Goal: Task Accomplishment & Management: Manage account settings

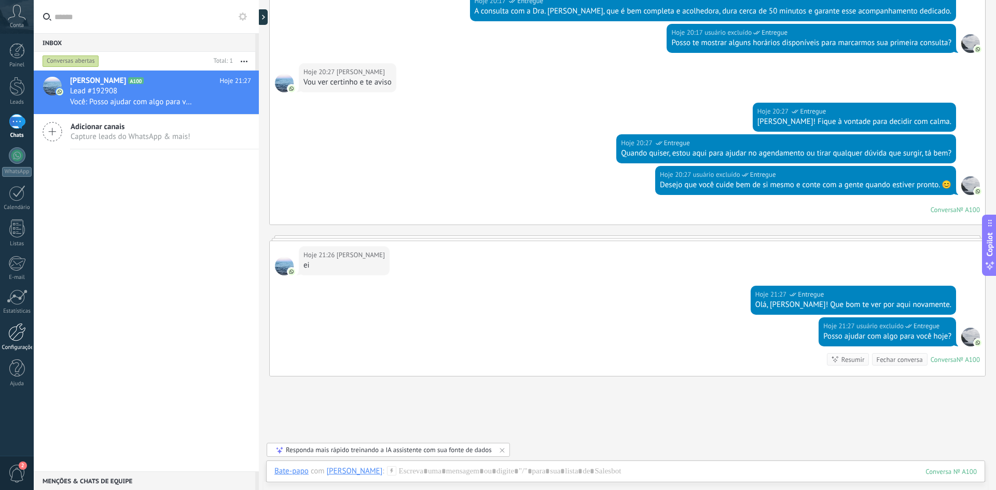
click at [18, 51] on div at bounding box center [17, 51] width 16 height 16
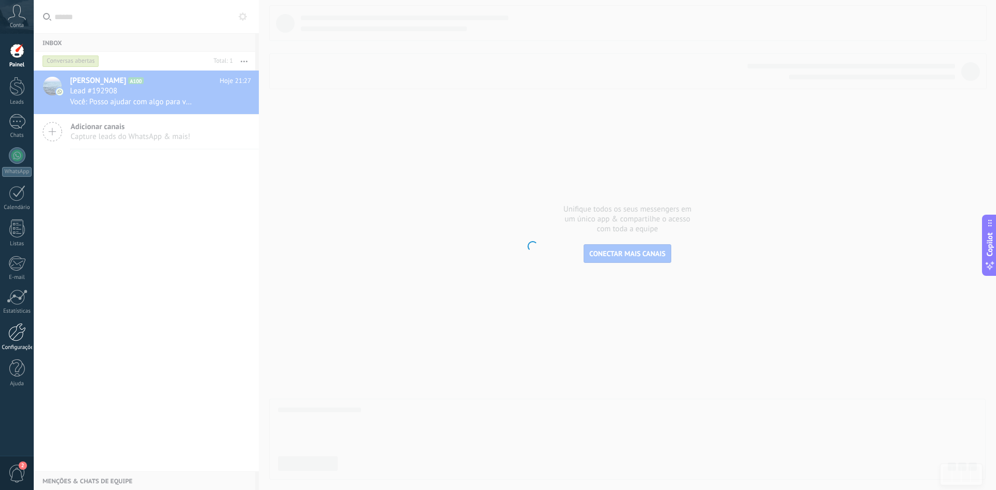
click at [16, 338] on div at bounding box center [17, 332] width 18 height 18
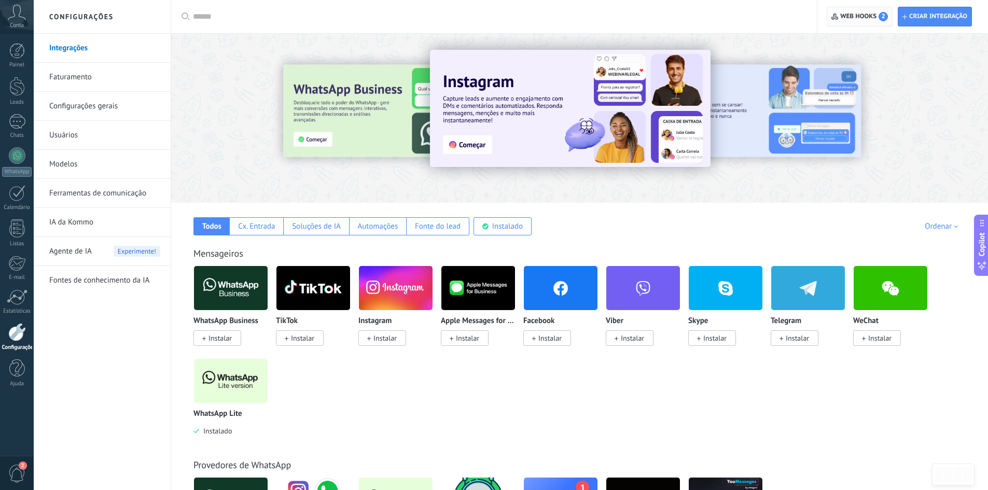
click at [858, 17] on span "Web hooks 2" at bounding box center [865, 16] width 48 height 9
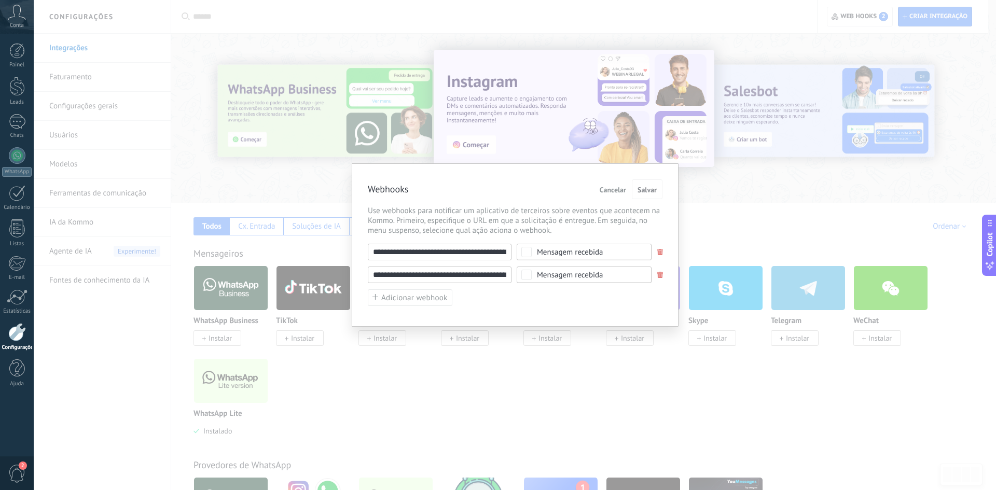
click at [711, 193] on div "**********" at bounding box center [515, 245] width 963 height 490
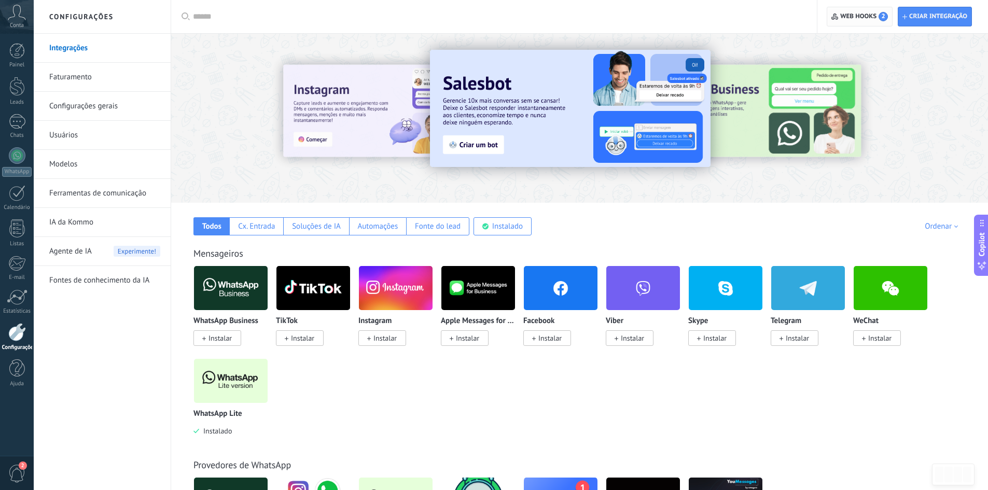
click at [845, 23] on span "Web hooks 2" at bounding box center [860, 16] width 57 height 19
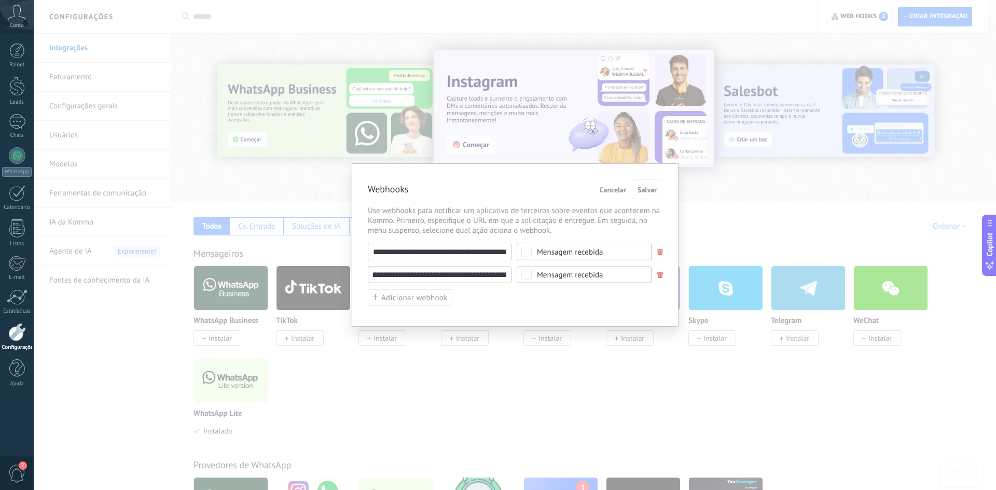
scroll to position [0, 150]
drag, startPoint x: 394, startPoint y: 273, endPoint x: 504, endPoint y: 273, distance: 110.0
click at [504, 273] on input "**********" at bounding box center [440, 275] width 144 height 17
click at [496, 274] on input "**********" at bounding box center [440, 275] width 144 height 17
drag, startPoint x: 472, startPoint y: 275, endPoint x: 505, endPoint y: 275, distance: 33.2
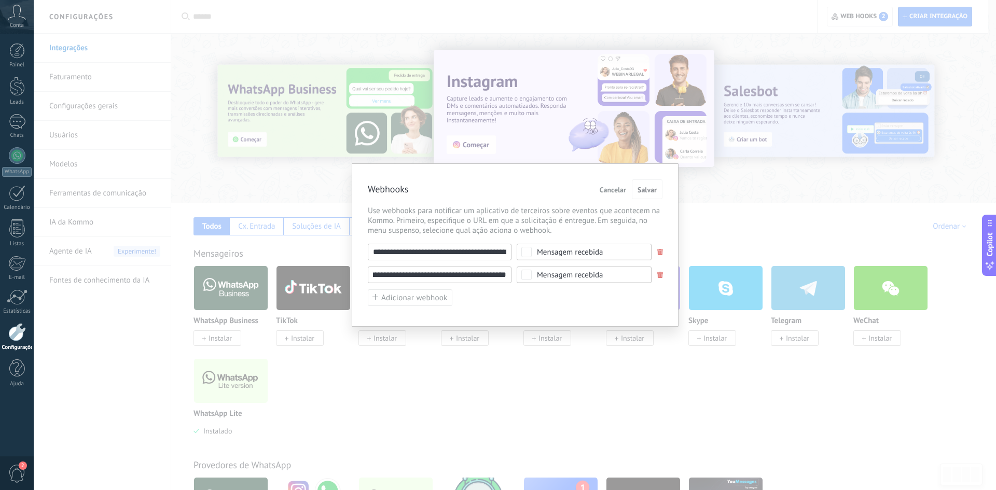
click at [505, 275] on input "**********" at bounding box center [440, 275] width 144 height 17
click at [503, 275] on input "**********" at bounding box center [440, 275] width 144 height 17
click at [499, 275] on input "**********" at bounding box center [440, 275] width 144 height 17
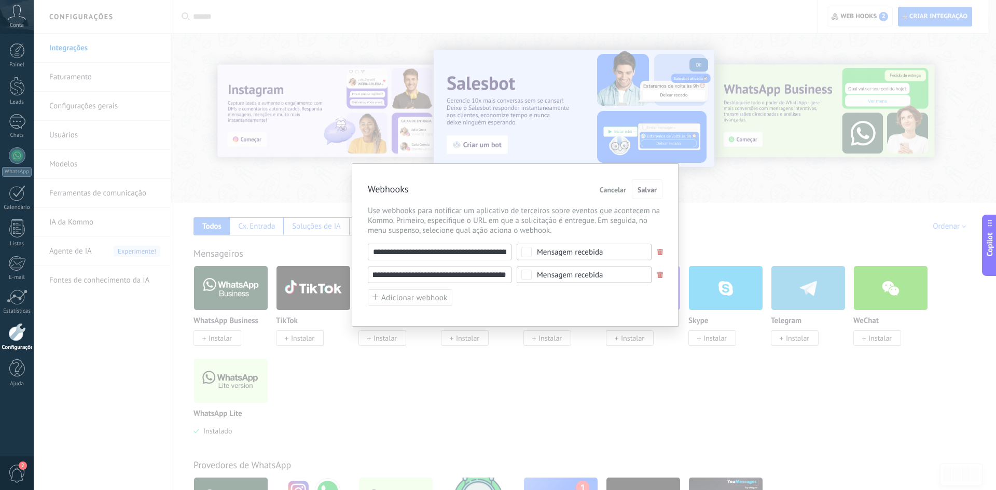
drag, startPoint x: 504, startPoint y: 275, endPoint x: 457, endPoint y: 275, distance: 47.2
click at [457, 275] on input "**********" at bounding box center [440, 275] width 144 height 17
click at [458, 275] on input "**********" at bounding box center [440, 275] width 144 height 17
click at [504, 275] on input "**********" at bounding box center [440, 275] width 144 height 17
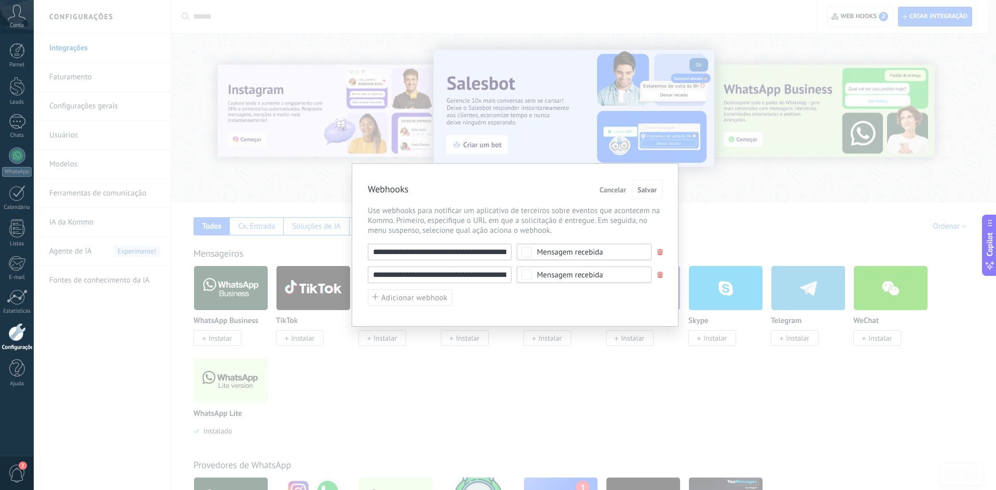
click at [448, 210] on span "Use webhooks para notificar um aplicativo de terceiros sobre eventos que aconte…" at bounding box center [515, 221] width 295 height 30
click at [524, 251] on div "**********" at bounding box center [515, 252] width 295 height 17
click at [498, 251] on input "**********" at bounding box center [440, 252] width 144 height 17
drag, startPoint x: 493, startPoint y: 253, endPoint x: 505, endPoint y: 253, distance: 11.4
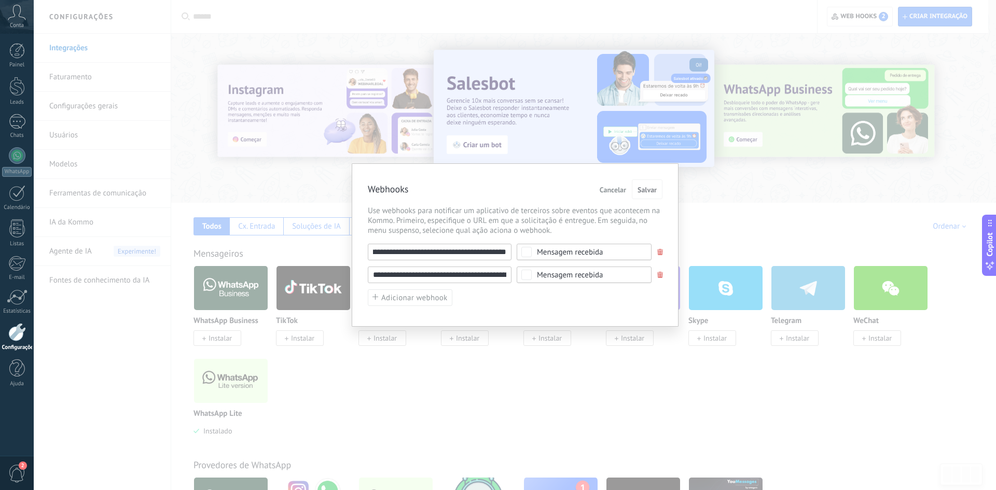
click at [505, 253] on input "**********" at bounding box center [440, 252] width 144 height 17
click at [500, 253] on input "**********" at bounding box center [440, 252] width 144 height 17
click at [472, 212] on span "Use webhooks para notificar um aplicativo de terceiros sobre eventos que aconte…" at bounding box center [515, 221] width 295 height 30
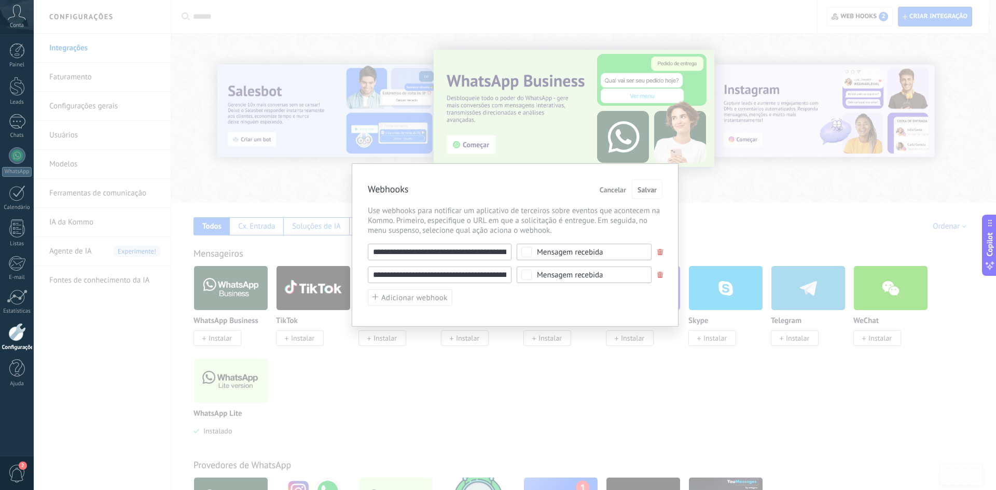
click at [702, 366] on div "**********" at bounding box center [515, 245] width 963 height 490
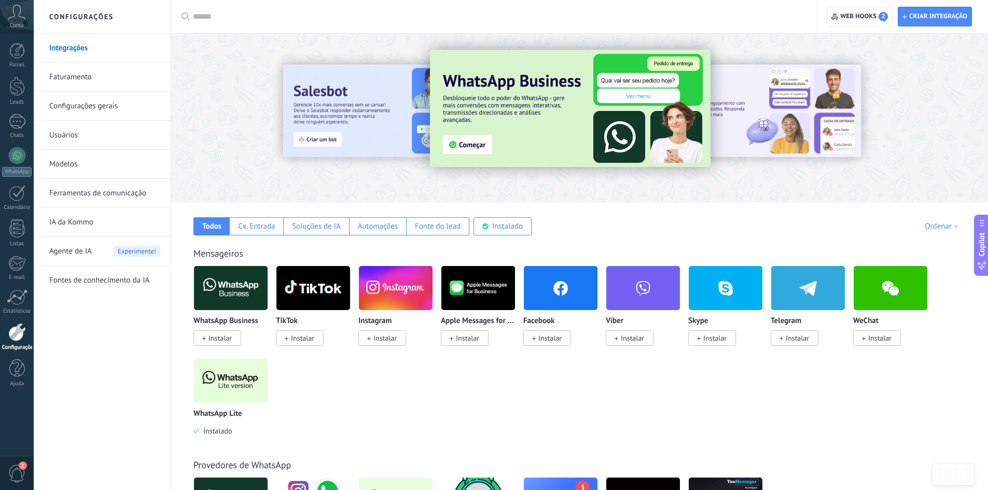
click at [377, 402] on div "WhatsApp Business Instalar TikTok Instalar Instagram Instalar Apple Messages fo…" at bounding box center [586, 359] width 784 height 186
click at [236, 396] on img at bounding box center [231, 381] width 74 height 50
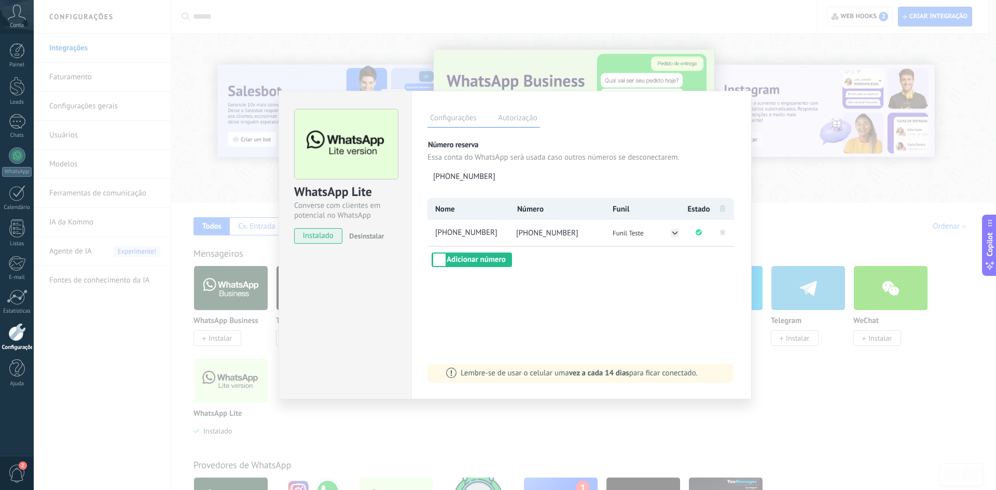
drag, startPoint x: 495, startPoint y: 228, endPoint x: 544, endPoint y: 263, distance: 60.0
click at [544, 263] on div "Nome Número Funil Estado [PHONE_NUMBER] [PHONE_NUMBER] Funil Teste Adicionar nú…" at bounding box center [582, 232] width 308 height 69
click at [546, 268] on div "Configurações Autorização Esta aba registra os usuários que permitiram acesso à…" at bounding box center [581, 245] width 340 height 309
drag, startPoint x: 645, startPoint y: 231, endPoint x: 602, endPoint y: 268, distance: 56.7
click at [602, 268] on div "Configurações Autorização Esta aba registra os usuários que permitiram acesso à…" at bounding box center [581, 245] width 340 height 309
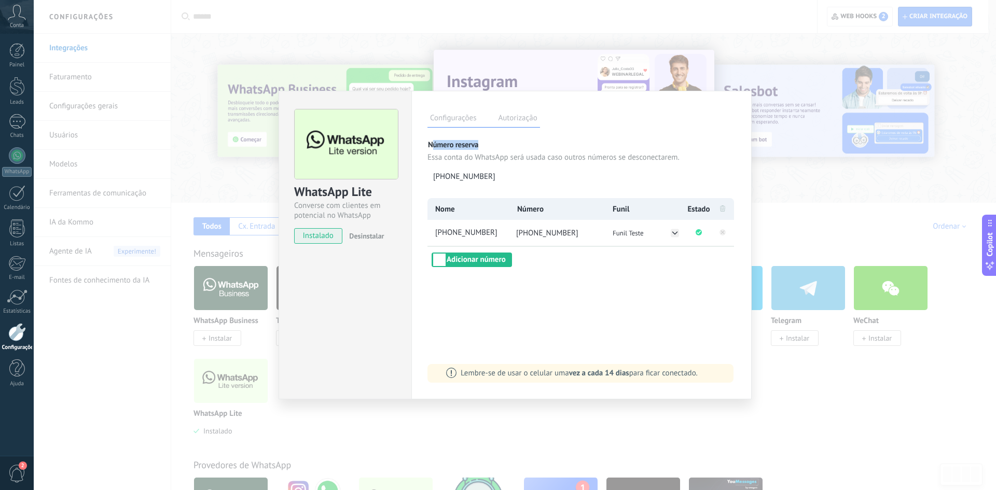
drag, startPoint x: 477, startPoint y: 144, endPoint x: 431, endPoint y: 143, distance: 45.7
click at [431, 143] on p "Número reserva" at bounding box center [582, 145] width 308 height 10
drag, startPoint x: 428, startPoint y: 145, endPoint x: 479, endPoint y: 145, distance: 51.9
click at [479, 145] on p "Número reserva" at bounding box center [582, 145] width 308 height 10
click at [478, 145] on p "Número reserva" at bounding box center [582, 145] width 308 height 10
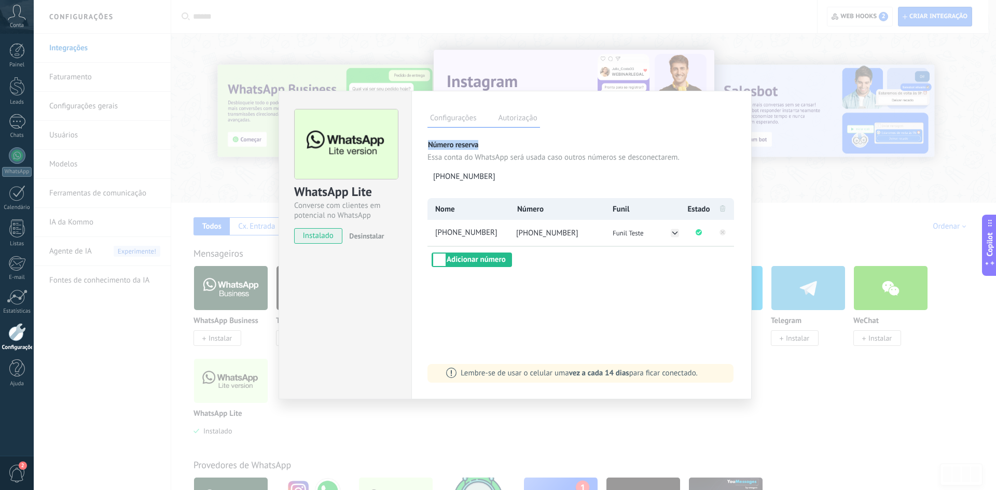
click at [478, 145] on p "Número reserva" at bounding box center [582, 145] width 308 height 10
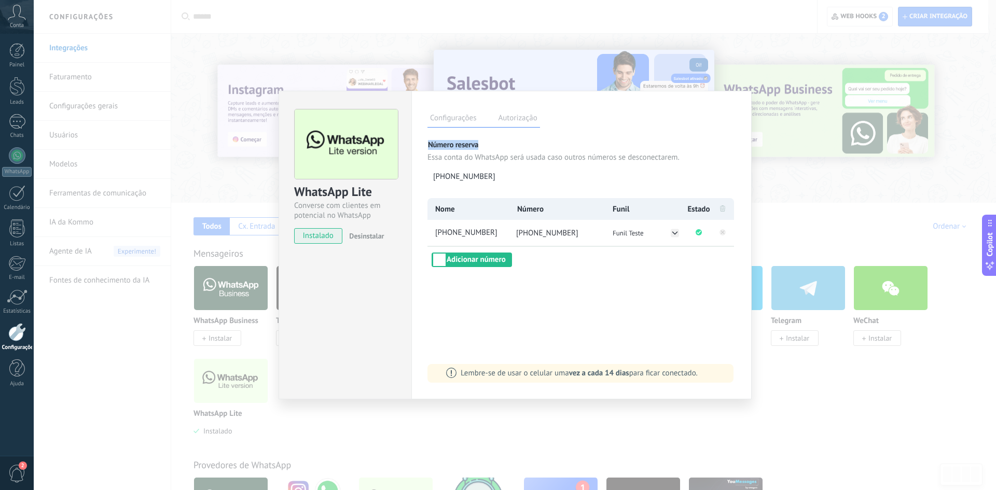
drag, startPoint x: 477, startPoint y: 145, endPoint x: 430, endPoint y: 145, distance: 47.7
click at [430, 145] on p "Número reserva" at bounding box center [582, 145] width 308 height 10
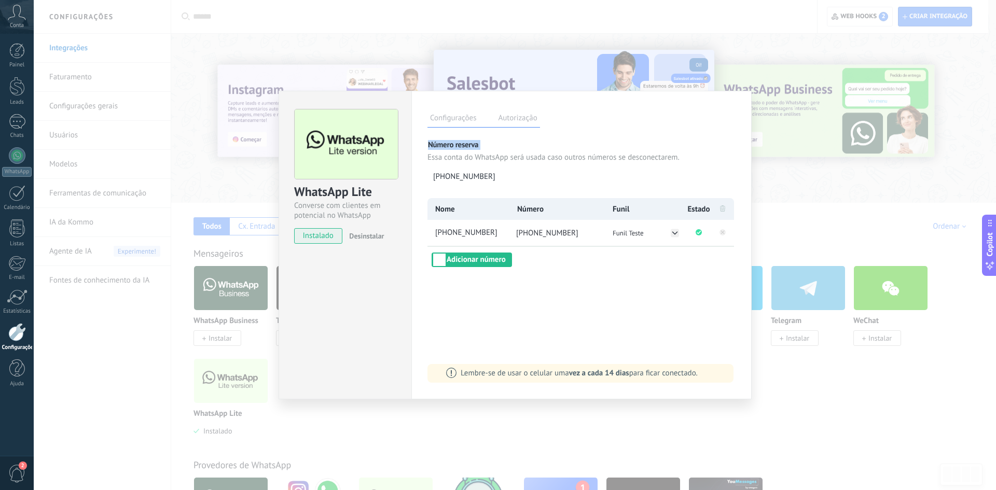
click at [430, 143] on p "Número reserva" at bounding box center [582, 145] width 308 height 10
drag, startPoint x: 428, startPoint y: 144, endPoint x: 478, endPoint y: 144, distance: 50.3
click at [478, 144] on p "Número reserva" at bounding box center [582, 145] width 308 height 10
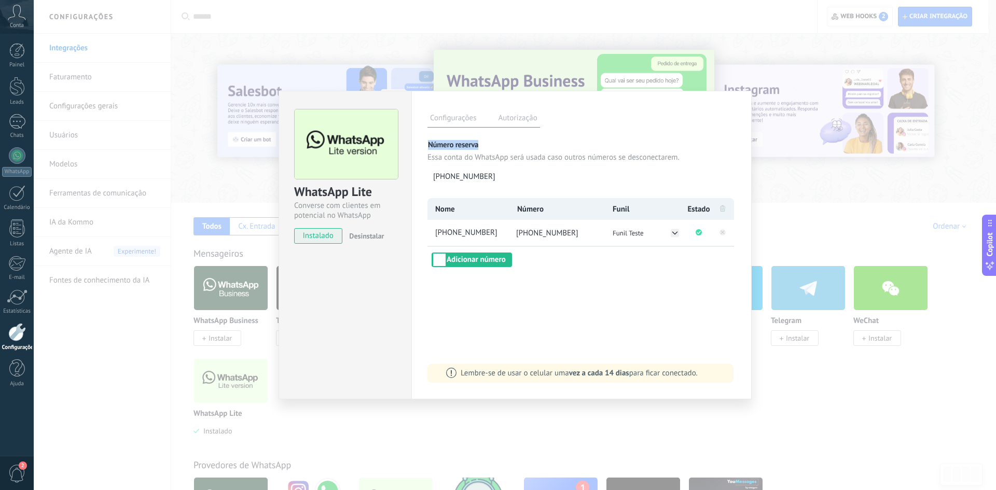
drag, startPoint x: 428, startPoint y: 145, endPoint x: 481, endPoint y: 143, distance: 52.9
click at [481, 143] on p "Número reserva" at bounding box center [582, 145] width 308 height 10
click at [340, 39] on div "WhatsApp Lite Converse com clientes em potencial no WhatsApp instalado Desinsta…" at bounding box center [515, 245] width 963 height 490
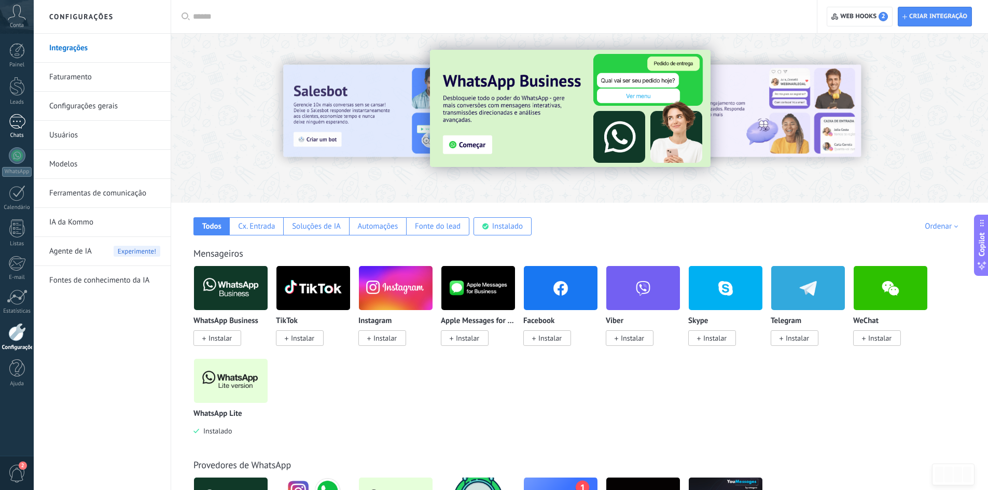
click at [18, 119] on div "1" at bounding box center [17, 121] width 17 height 15
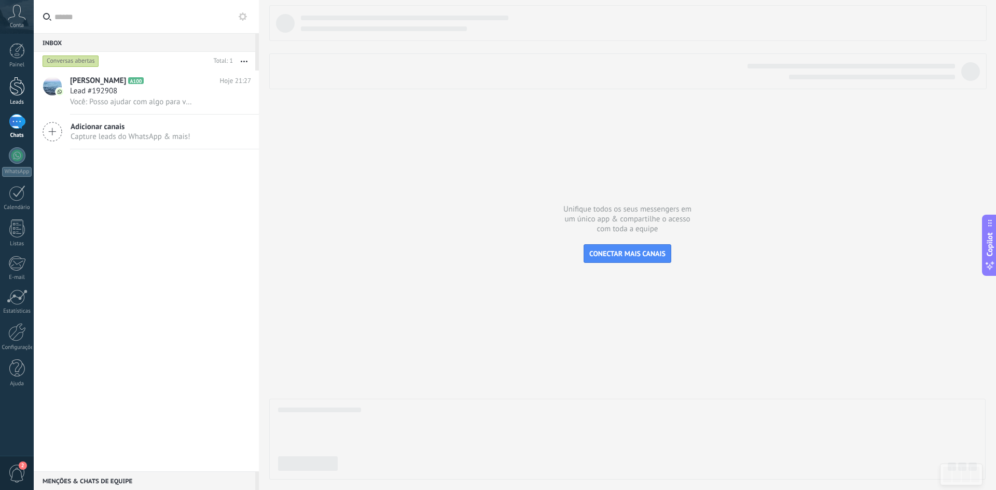
click at [18, 92] on div at bounding box center [17, 86] width 16 height 19
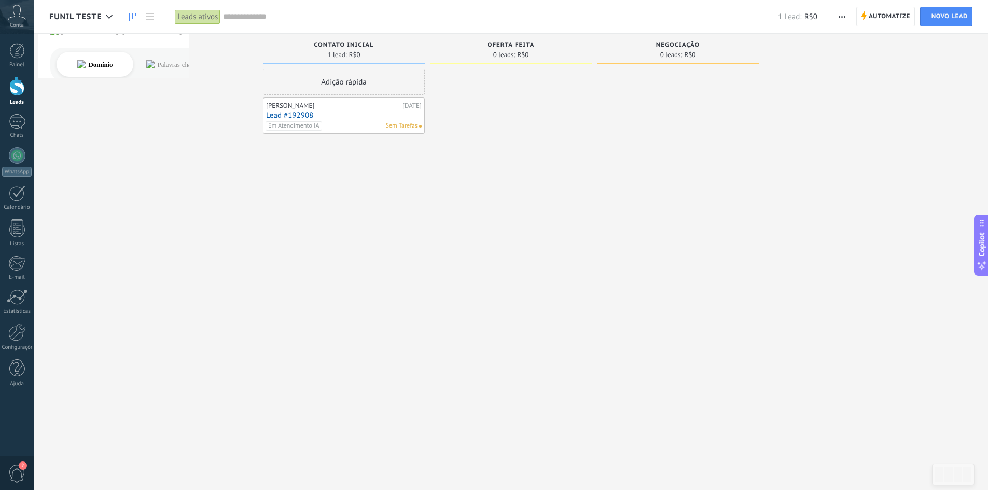
click at [333, 177] on div "Adição rápida Gabriel [DATE] Lead #192908 Em Atendimento IA Sem Tarefas" at bounding box center [344, 246] width 162 height 355
click at [83, 17] on span "Funil Teste" at bounding box center [75, 17] width 52 height 10
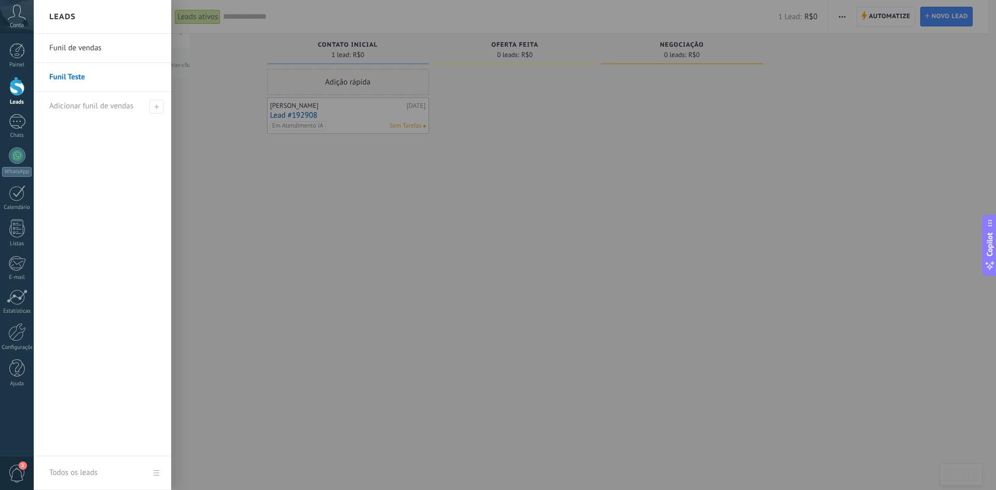
click at [260, 197] on div at bounding box center [532, 245] width 996 height 490
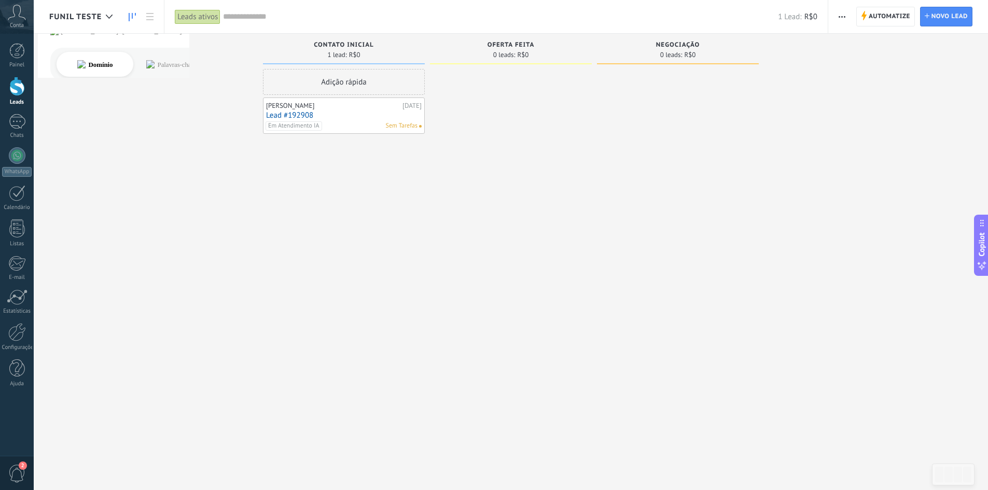
click at [297, 114] on link "Lead #192908" at bounding box center [344, 115] width 156 height 9
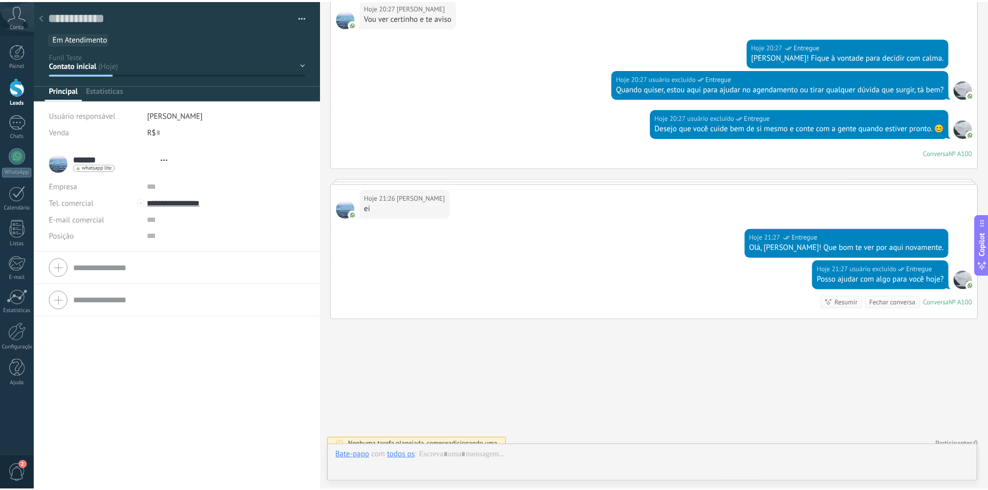
scroll to position [16, 0]
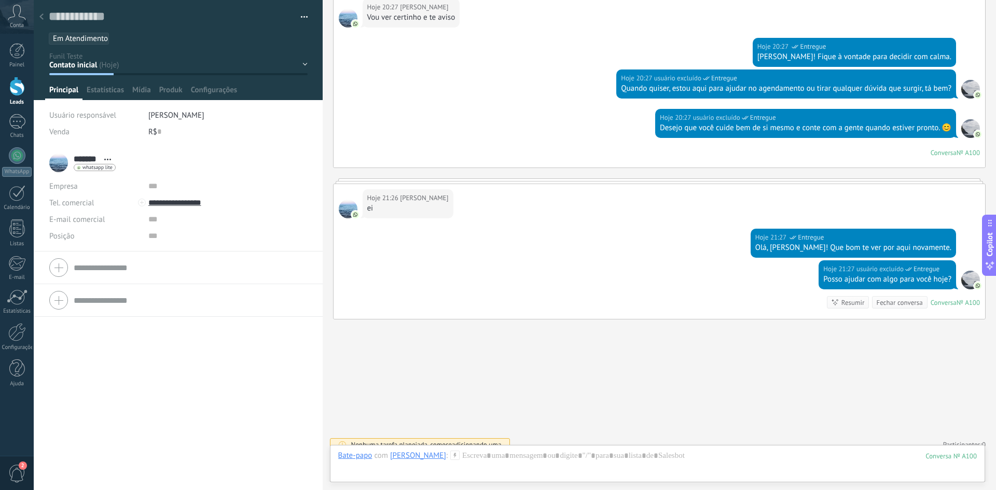
click at [45, 18] on div at bounding box center [41, 17] width 15 height 20
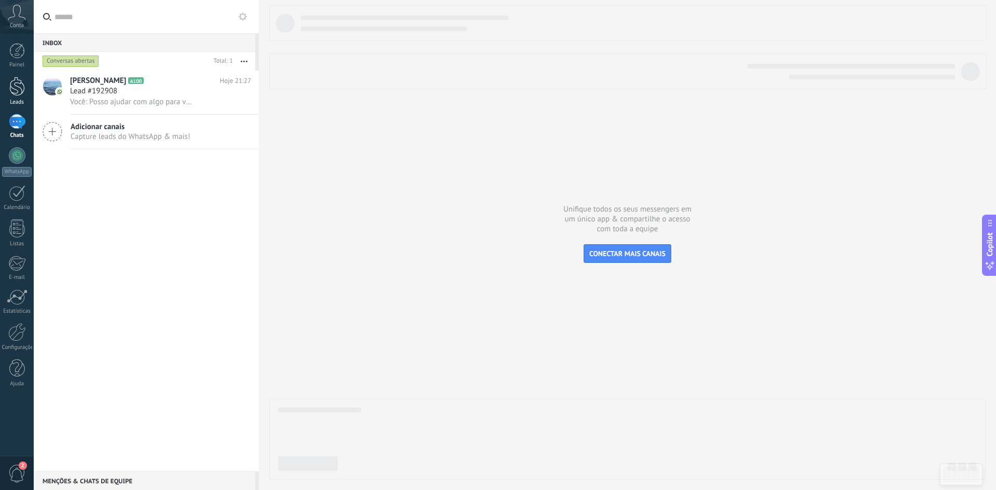
click at [13, 88] on div at bounding box center [17, 86] width 16 height 19
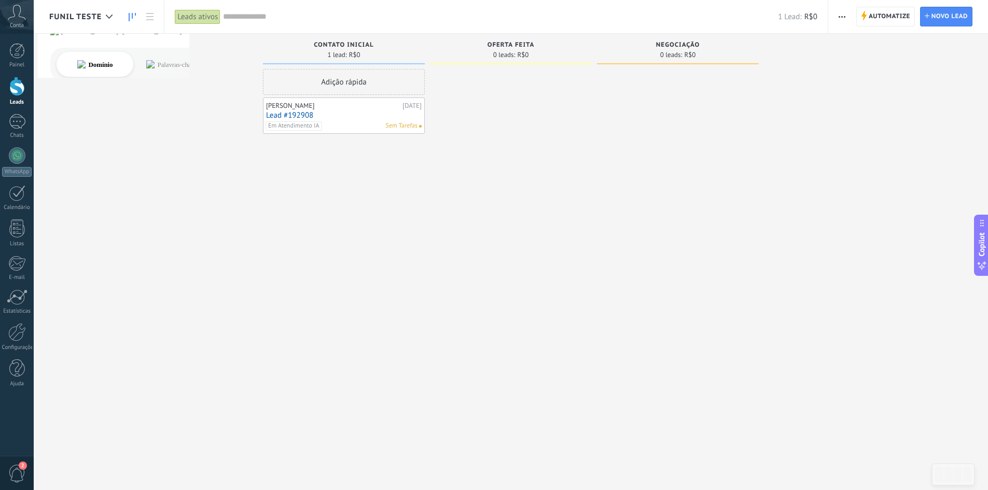
click at [100, 19] on span "Funil Teste" at bounding box center [75, 17] width 52 height 10
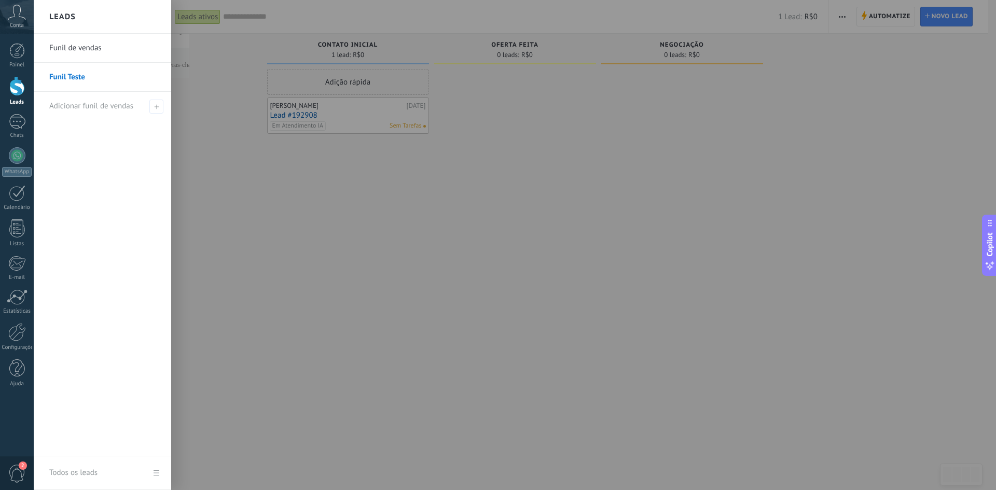
click at [89, 50] on link "Funil de vendas" at bounding box center [105, 48] width 112 height 29
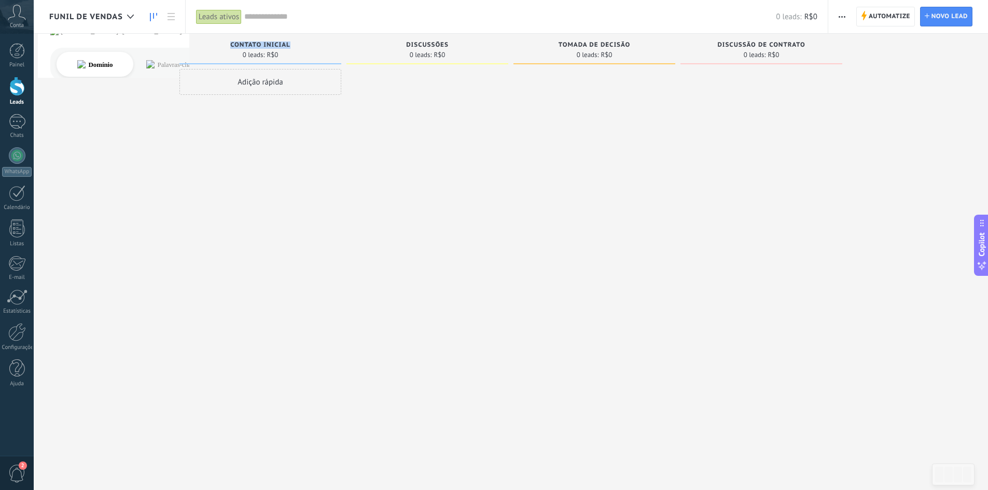
drag, startPoint x: 231, startPoint y: 44, endPoint x: 289, endPoint y: 43, distance: 58.1
click at [289, 43] on span "Contato inicial" at bounding box center [260, 45] width 60 height 7
click at [281, 44] on span "Contato inicial" at bounding box center [260, 45] width 60 height 7
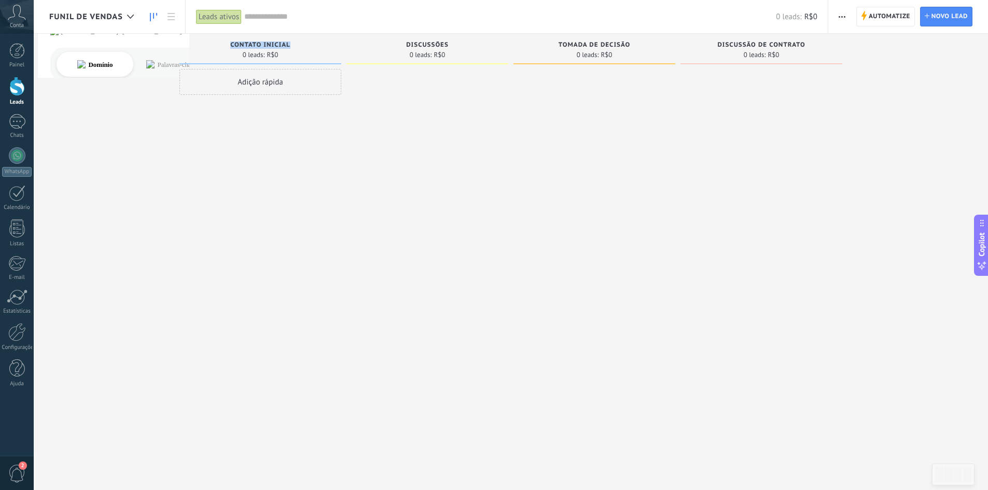
click at [278, 44] on span "Contato inicial" at bounding box center [260, 45] width 60 height 7
click at [277, 45] on span "Contato inicial" at bounding box center [260, 45] width 60 height 7
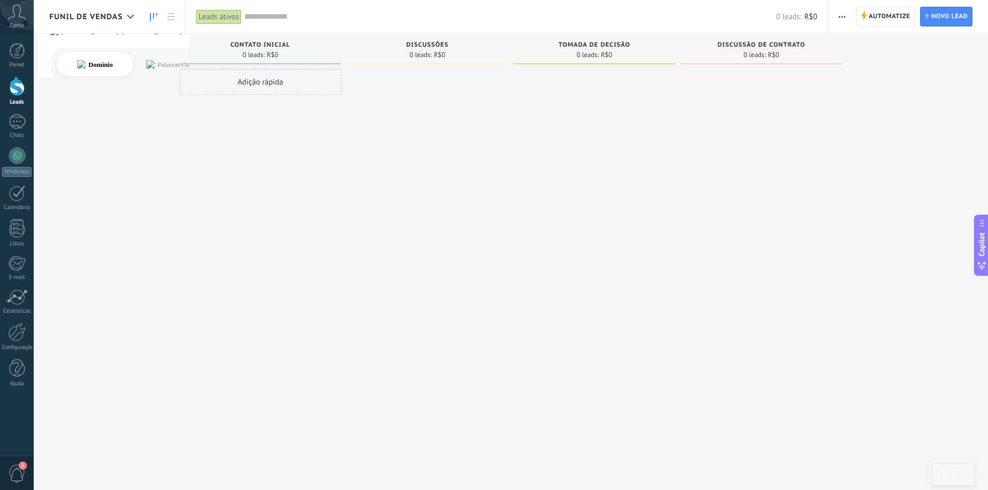
click at [117, 16] on span "Funil de vendas" at bounding box center [86, 17] width 74 height 10
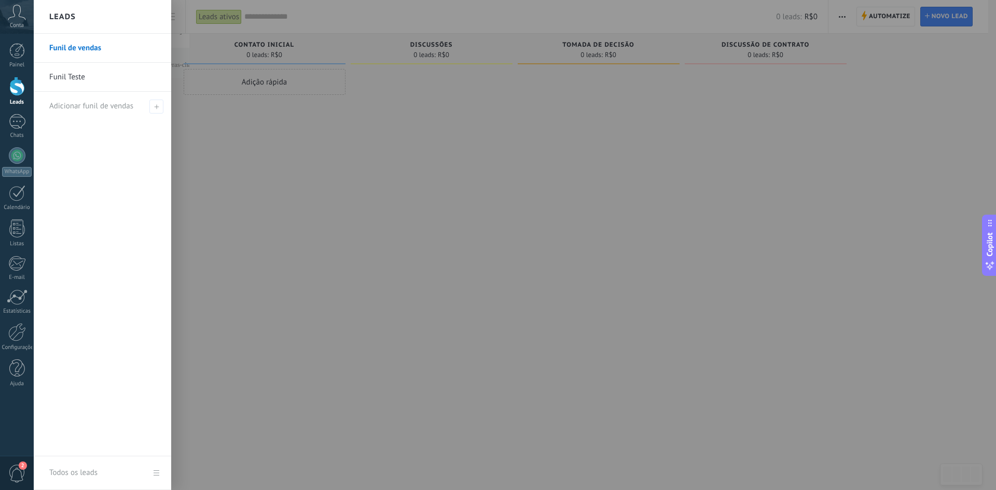
click at [272, 140] on div at bounding box center [532, 245] width 996 height 490
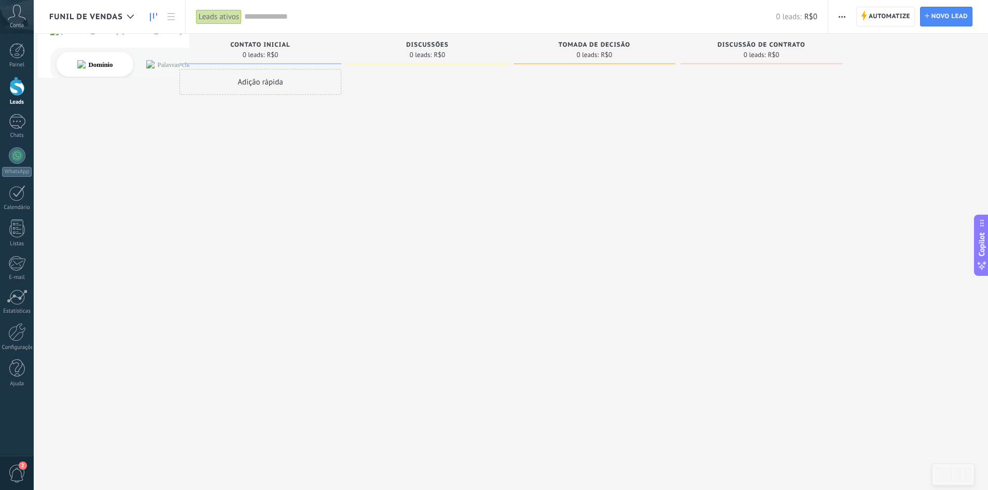
drag, startPoint x: 106, startPoint y: 18, endPoint x: 95, endPoint y: 13, distance: 11.9
click at [95, 13] on span "Funil de vendas" at bounding box center [86, 17] width 74 height 10
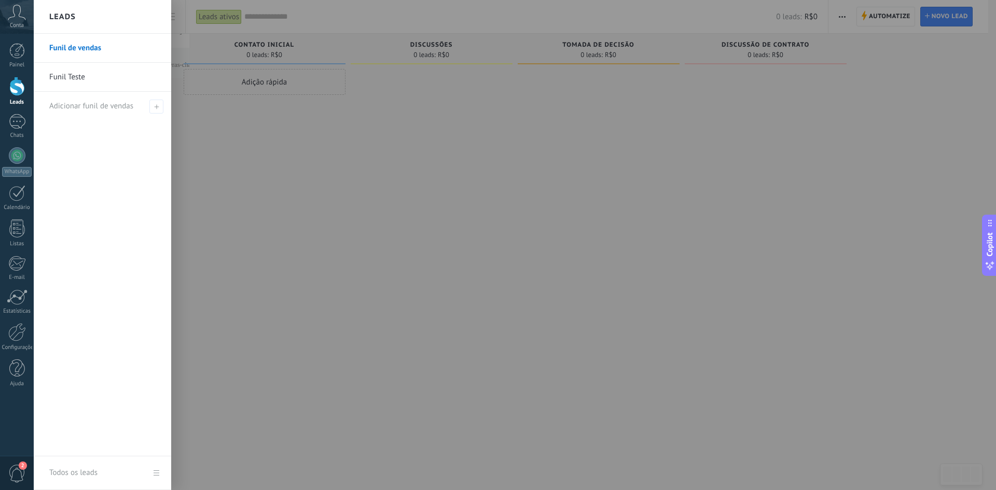
click at [263, 155] on div at bounding box center [532, 245] width 996 height 490
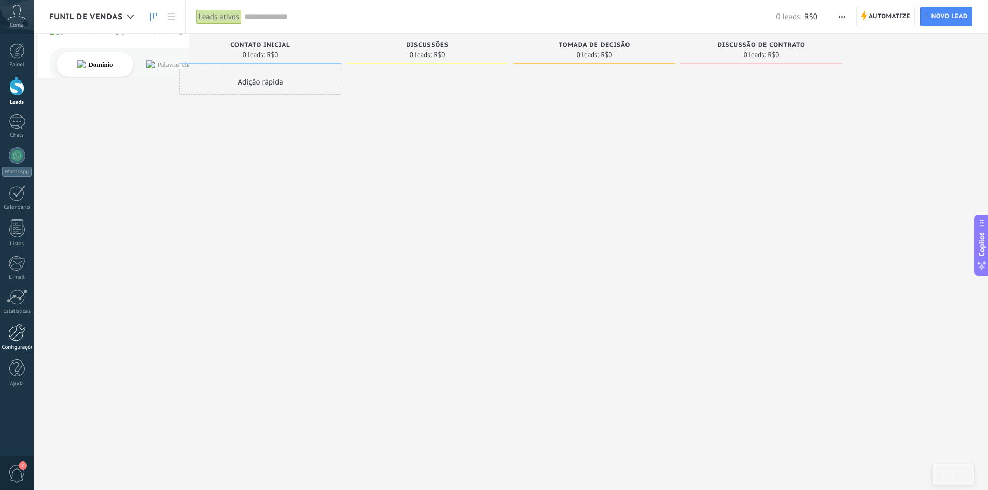
click at [20, 329] on div at bounding box center [17, 332] width 18 height 18
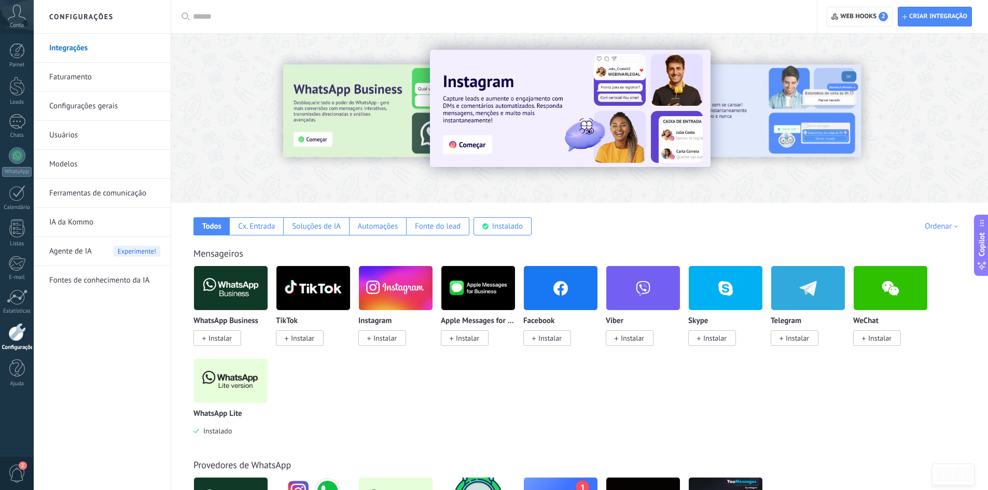
click at [76, 195] on link "Ferramentas de comunicação" at bounding box center [104, 193] width 111 height 29
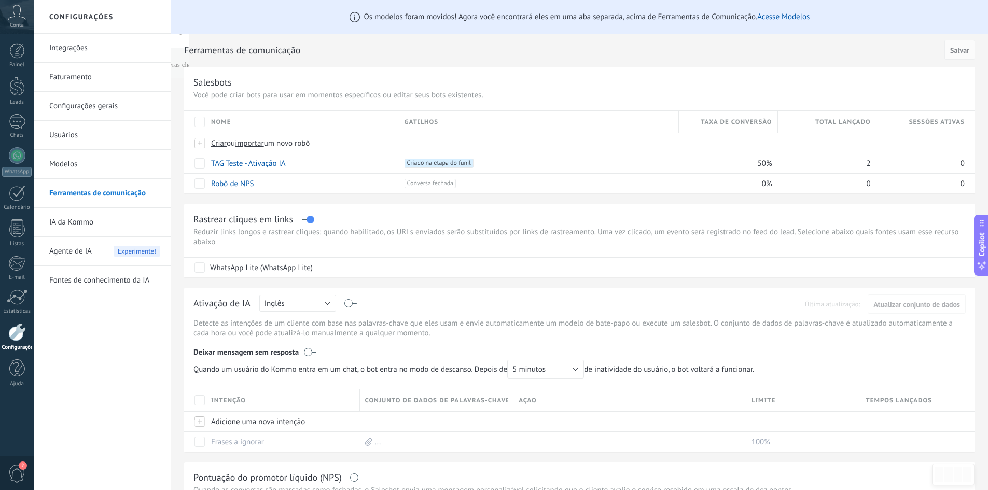
click at [75, 53] on link "Integrações" at bounding box center [104, 48] width 111 height 29
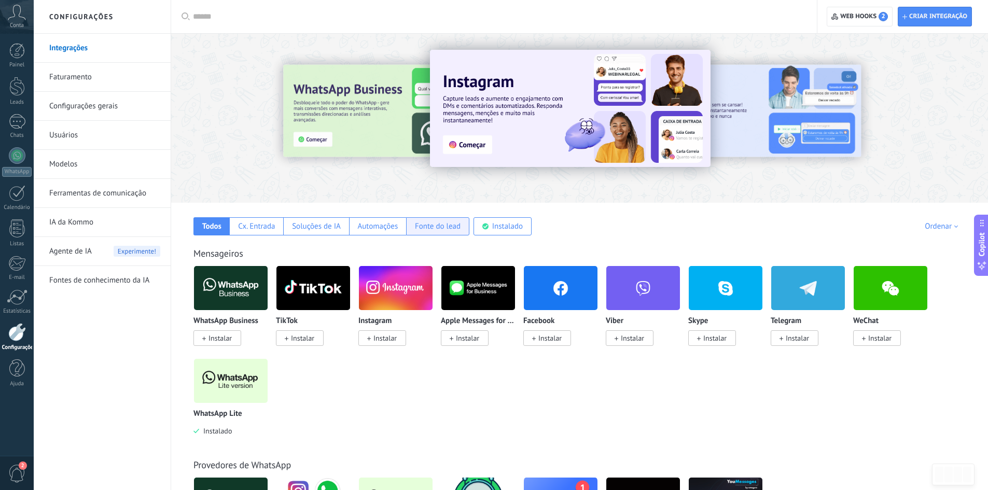
click at [431, 224] on div "Fonte do lead" at bounding box center [438, 227] width 46 height 10
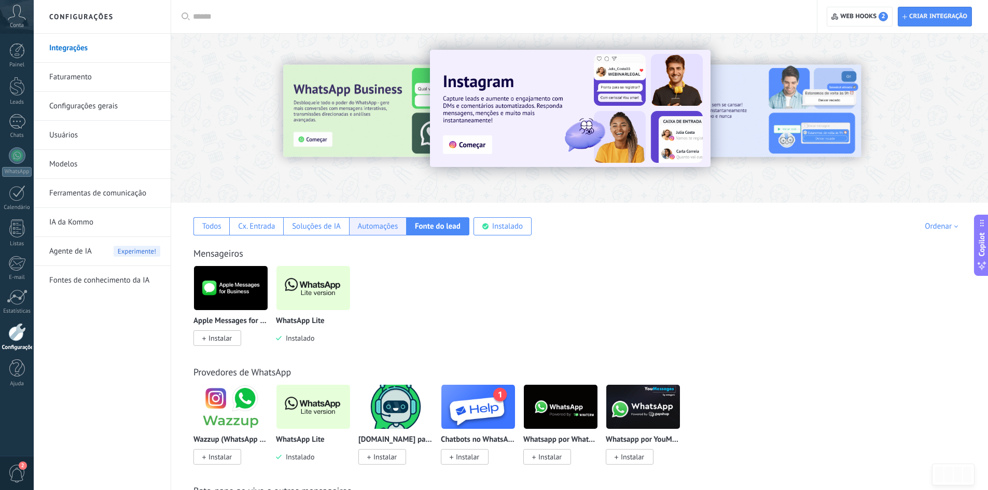
click at [373, 228] on div "Automações" at bounding box center [378, 227] width 40 height 10
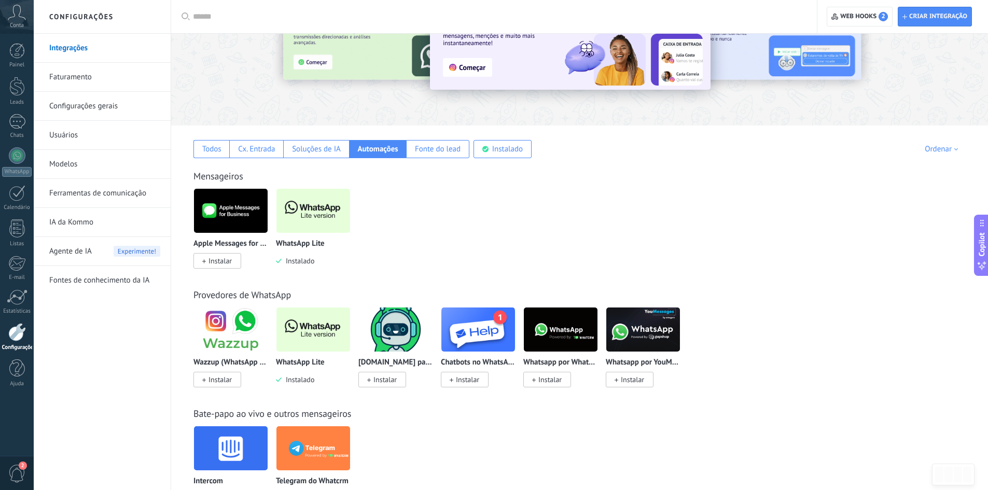
scroll to position [52, 0]
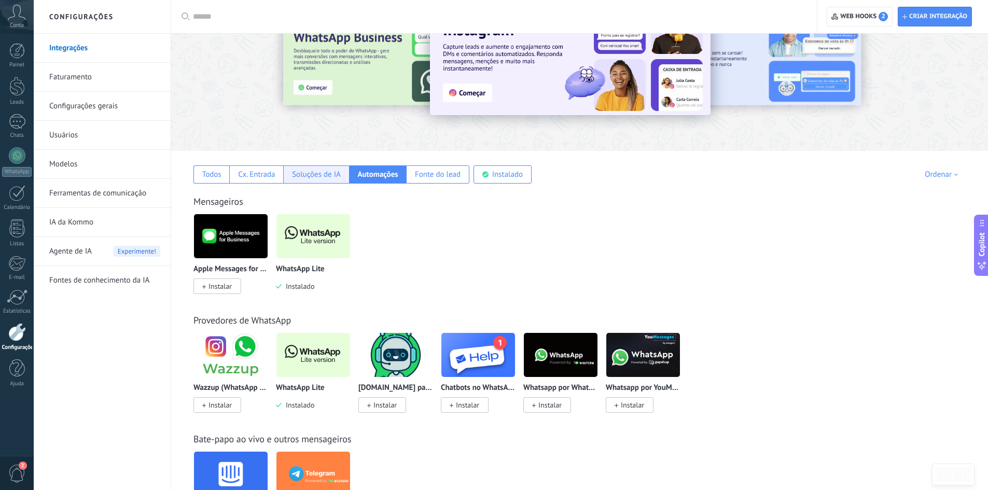
click at [302, 181] on div "Soluções de IA" at bounding box center [315, 175] width 65 height 18
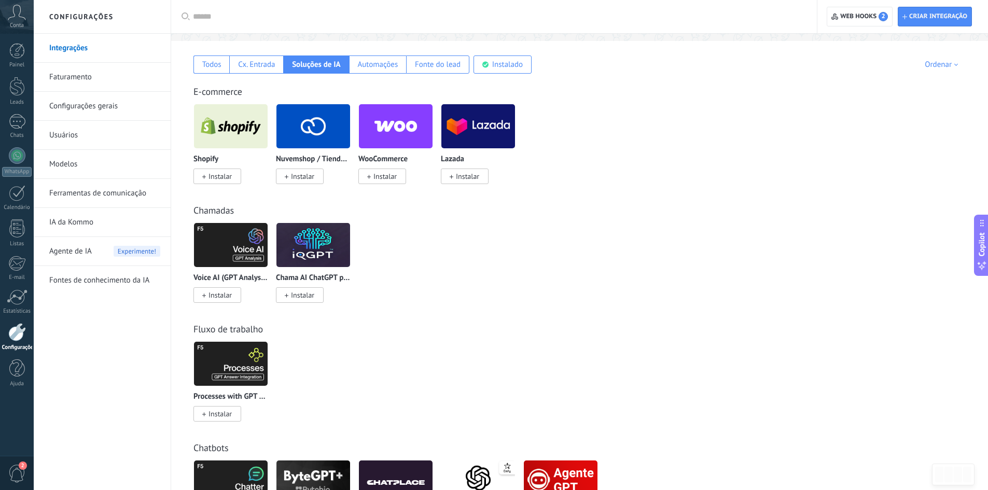
scroll to position [134, 0]
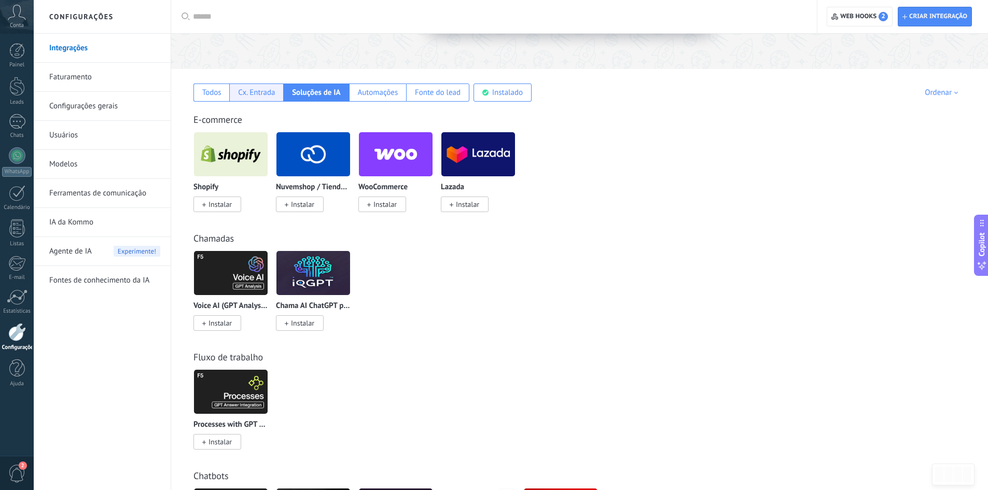
click at [248, 93] on div "Cx. Entrada" at bounding box center [256, 93] width 37 height 10
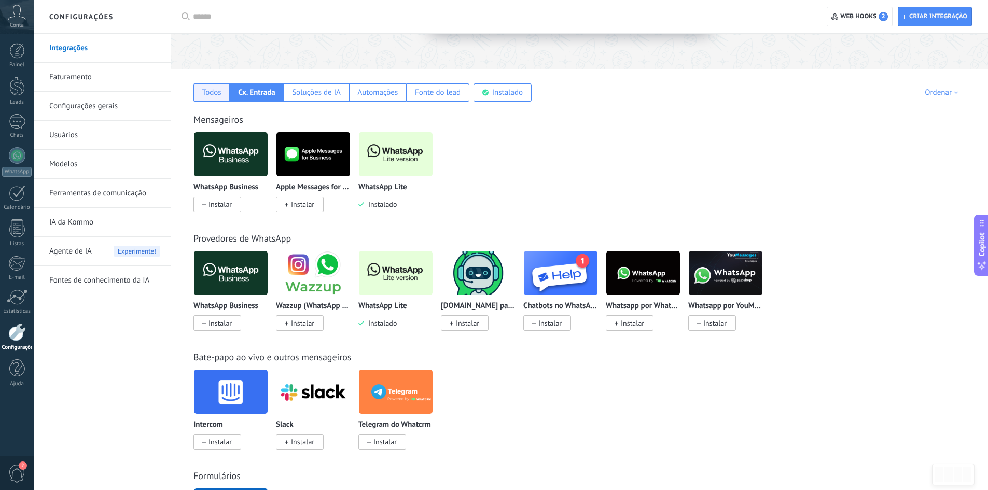
click at [216, 86] on div "Todos" at bounding box center [212, 93] width 36 height 18
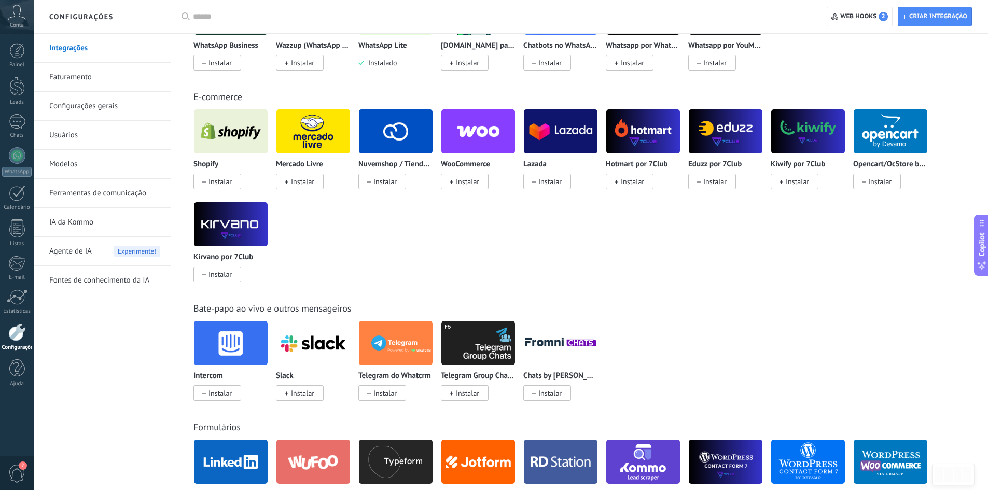
scroll to position [497, 0]
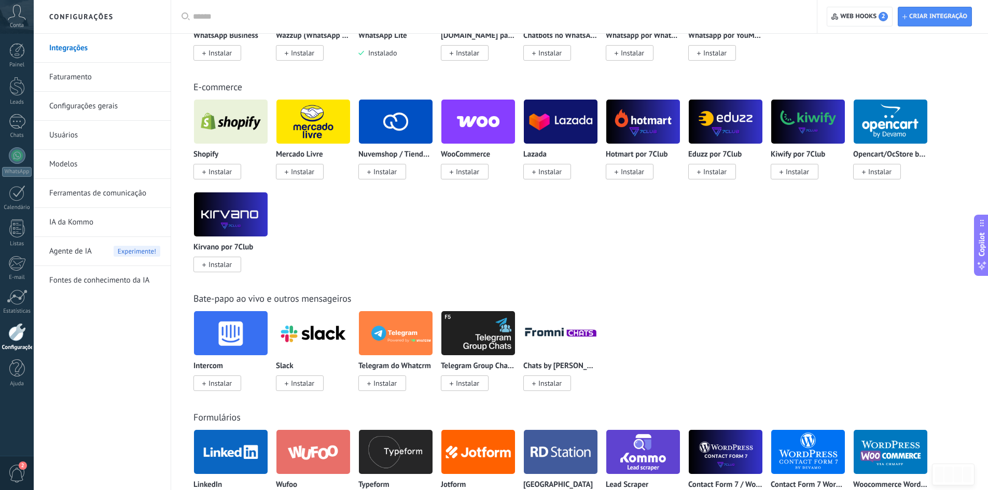
drag, startPoint x: 187, startPoint y: 245, endPoint x: 272, endPoint y: 246, distance: 85.6
click at [272, 246] on div "E-commerce Shopify Instalar Mercado Livre Instalar Nuvemshop / Tiendanube Insta…" at bounding box center [580, 166] width 796 height 212
drag, startPoint x: 272, startPoint y: 246, endPoint x: 186, endPoint y: 244, distance: 86.7
click at [186, 244] on div "E-commerce Shopify Instalar Mercado Livre Instalar Nuvemshop / Tiendanube Insta…" at bounding box center [580, 166] width 796 height 212
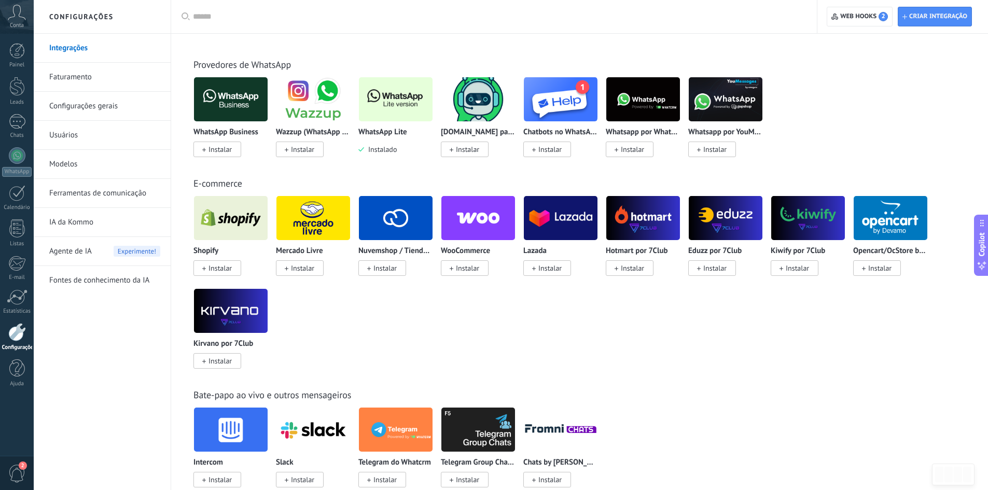
scroll to position [393, 0]
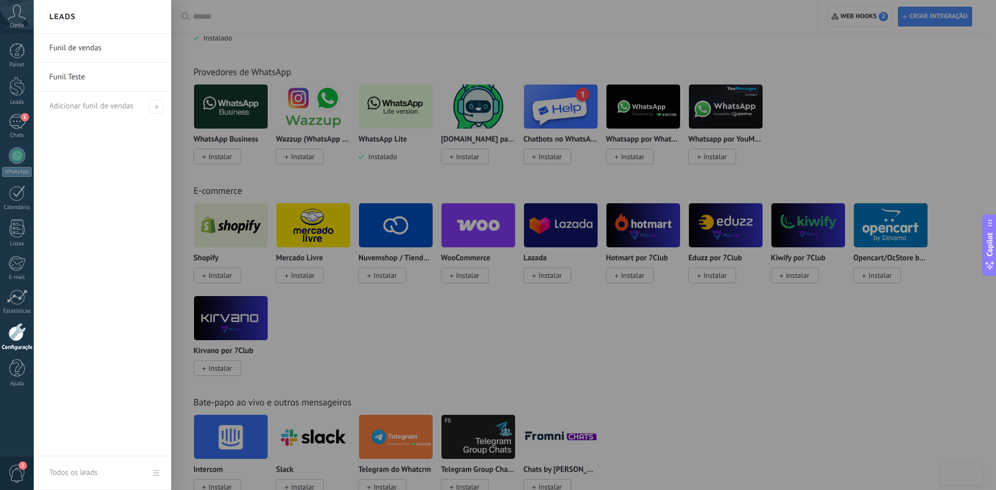
click at [65, 76] on link "Funil Teste" at bounding box center [105, 77] width 112 height 29
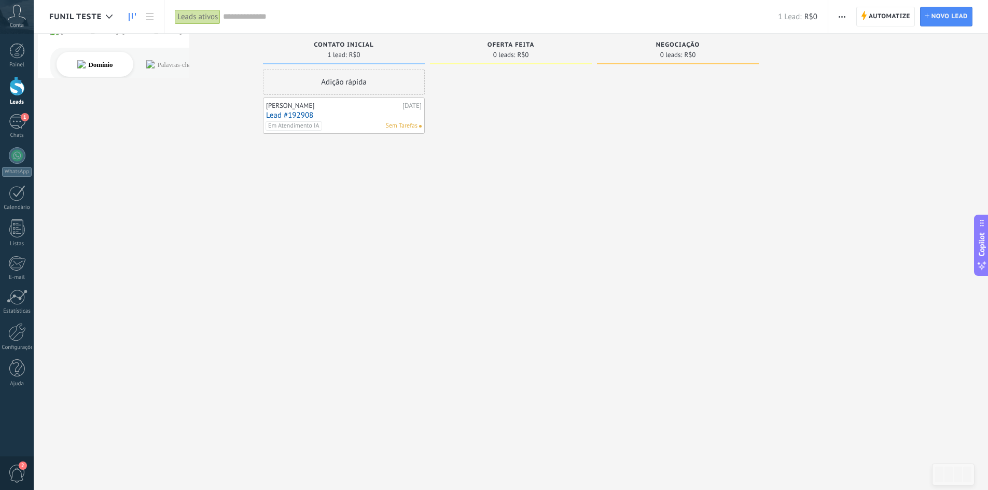
click at [776, 52] on div "Etapa de leads de entrada solicitações: 0 0 0 0 0 0 0 0 0 Contato inicial 1 lea…" at bounding box center [518, 229] width 939 height 390
click at [358, 114] on link "Lead #192908" at bounding box center [344, 115] width 156 height 9
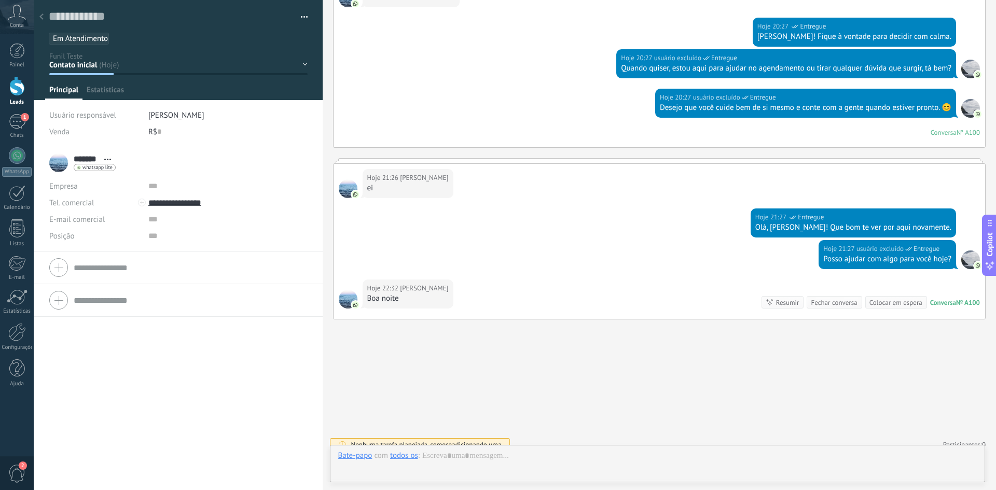
scroll to position [16, 0]
click at [67, 40] on span "Em Atendimento IA" at bounding box center [85, 39] width 64 height 10
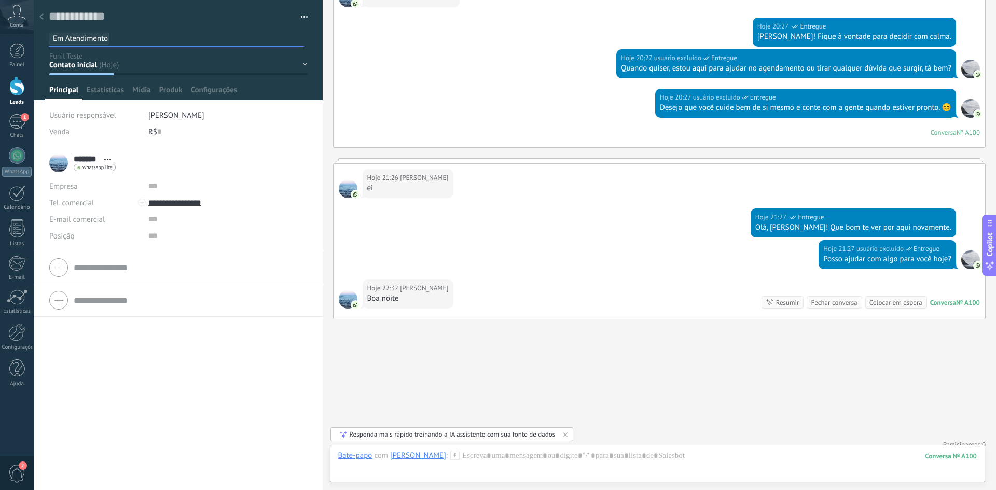
click at [73, 35] on span "Em Atendimento IA" at bounding box center [85, 39] width 64 height 10
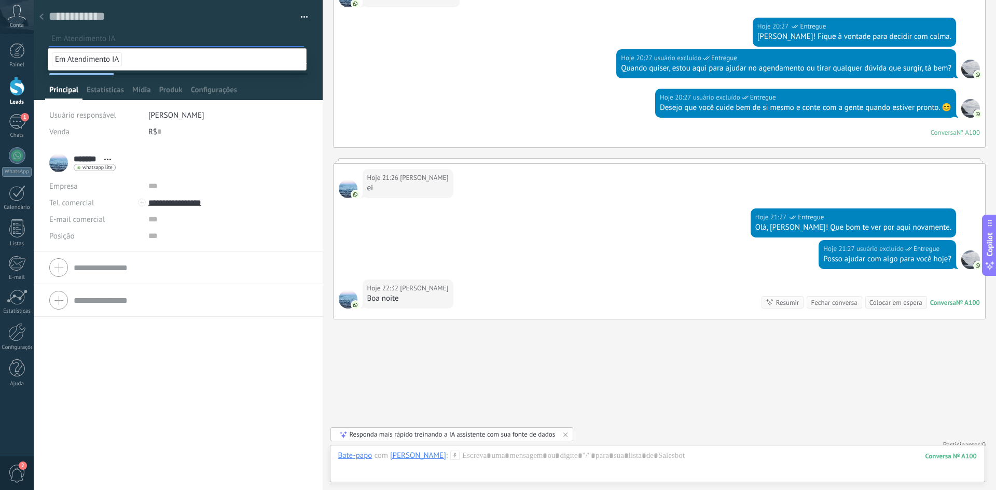
click at [106, 57] on span "Em Atendimento IA" at bounding box center [87, 59] width 70 height 14
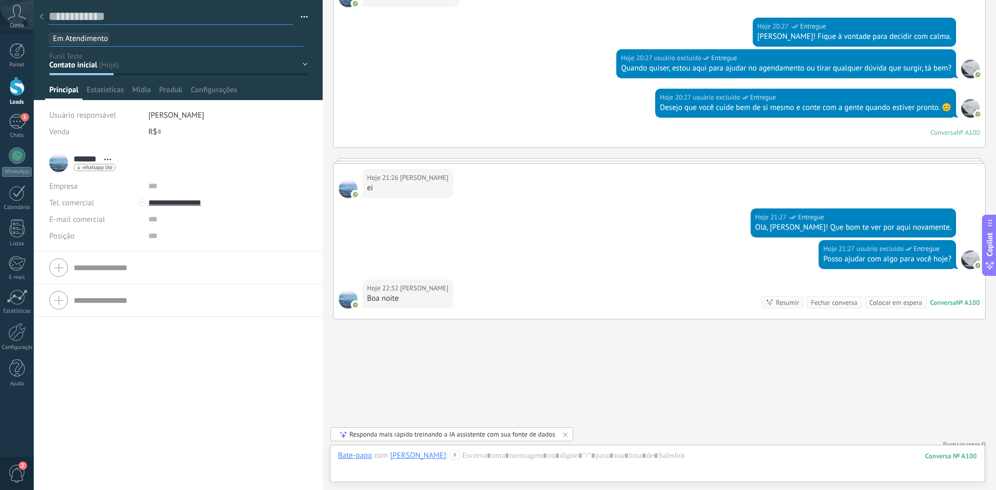
click at [151, 22] on textarea at bounding box center [171, 17] width 244 height 16
click at [58, 15] on textarea at bounding box center [171, 17] width 244 height 16
click at [146, 35] on ul "Em Atendimento IA" at bounding box center [176, 39] width 257 height 14
click at [89, 23] on textarea at bounding box center [171, 17] width 244 height 16
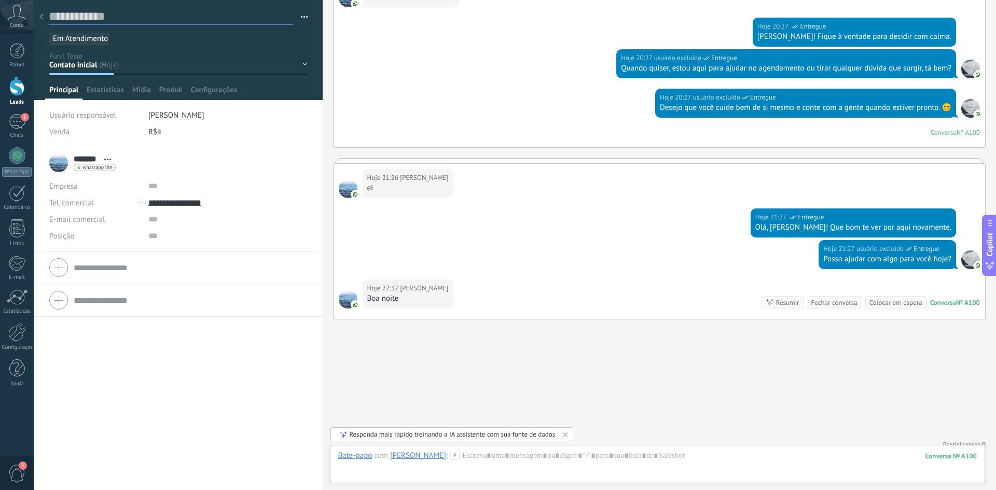
click at [85, 17] on textarea at bounding box center [171, 17] width 244 height 16
click at [0, 0] on div "Contato inicial Oferta feita Negociação Venda ganha Venda perdida" at bounding box center [0, 0] width 0 height 0
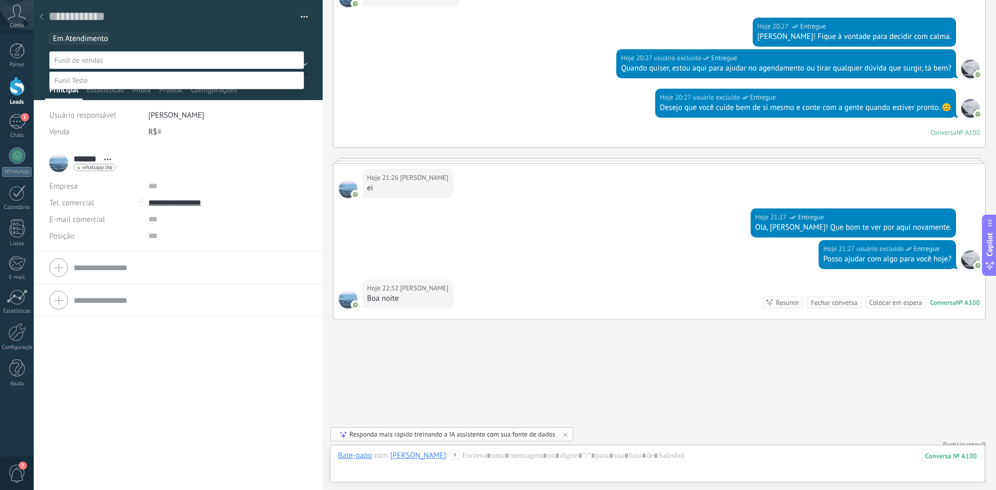
scroll to position [20, 0]
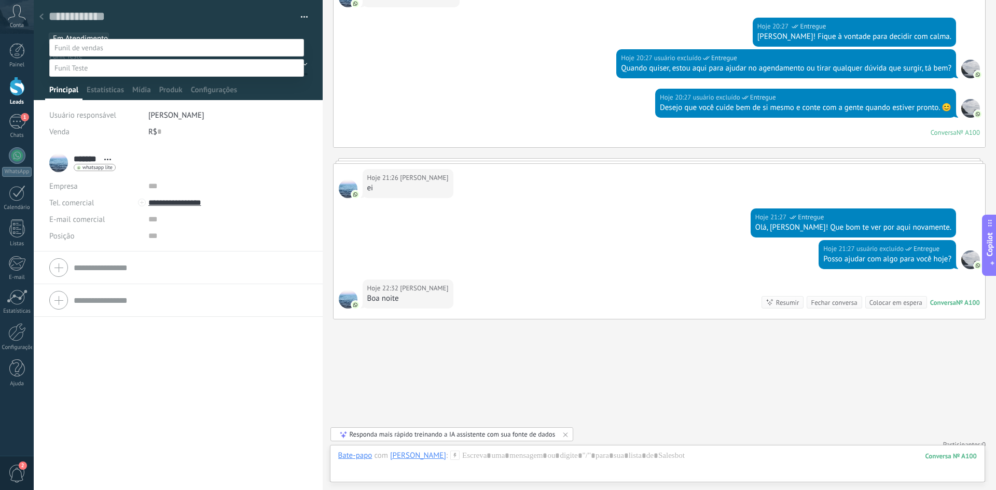
click at [80, 63] on span at bounding box center [70, 67] width 33 height 9
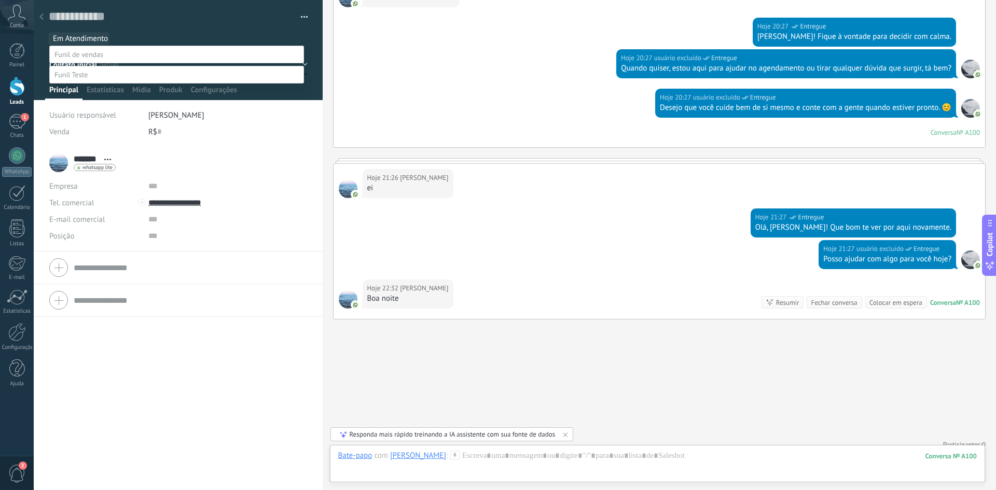
scroll to position [0, 0]
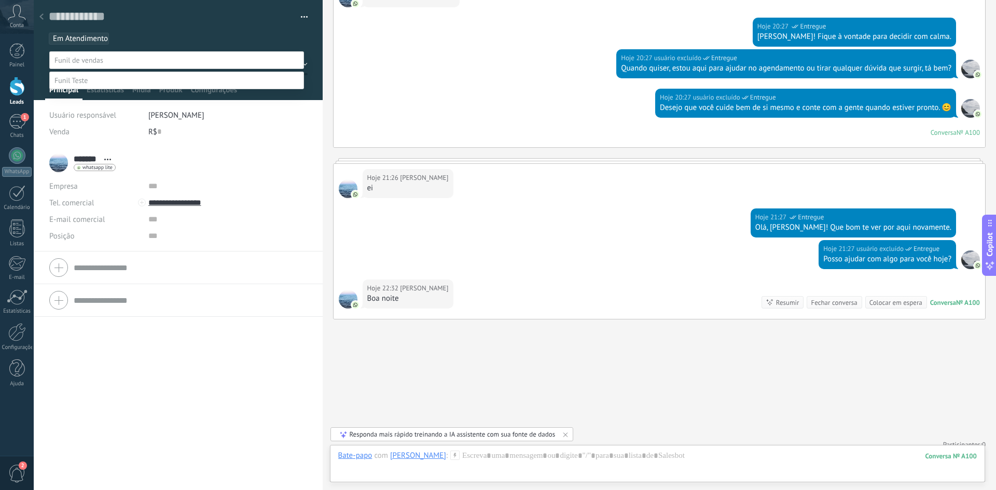
click at [70, 59] on span at bounding box center [78, 60] width 49 height 9
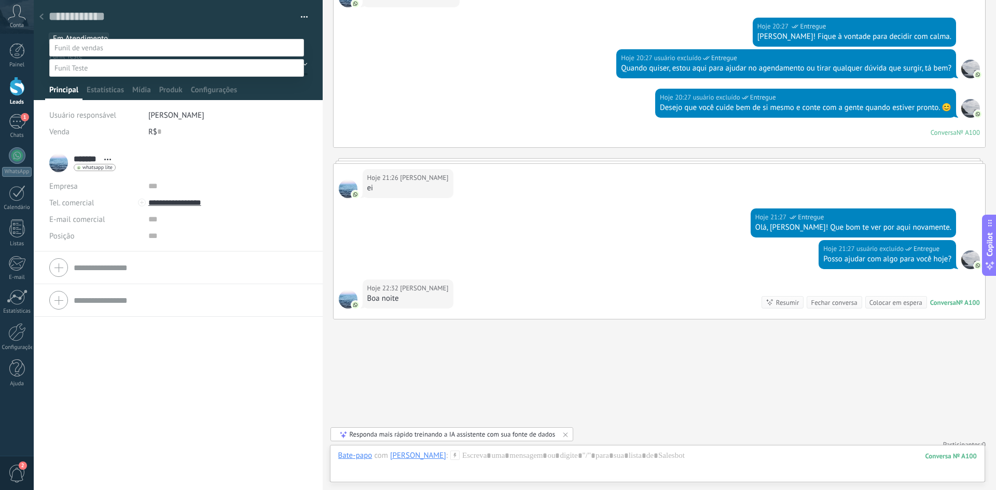
click at [101, 77] on label at bounding box center [176, 68] width 255 height 18
click at [187, 25] on div at bounding box center [515, 233] width 963 height 490
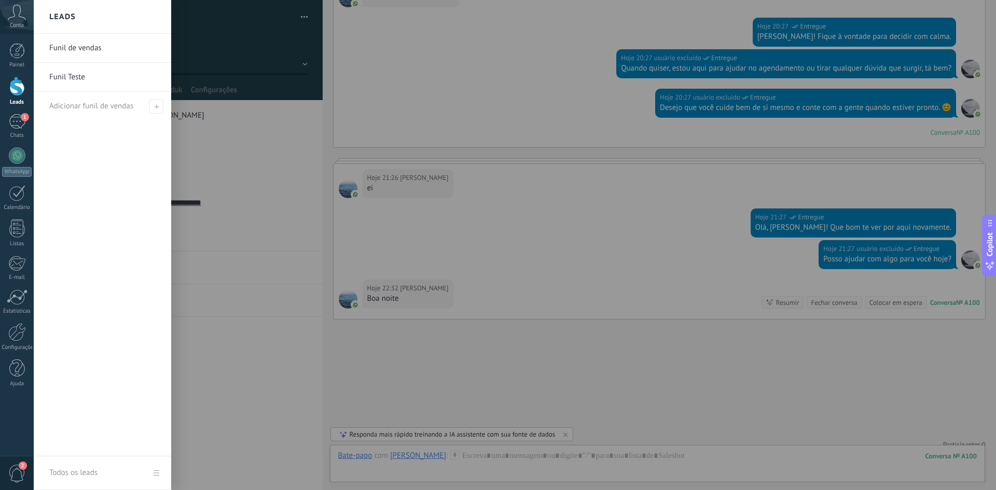
click at [88, 76] on link "Funil Teste" at bounding box center [105, 77] width 112 height 29
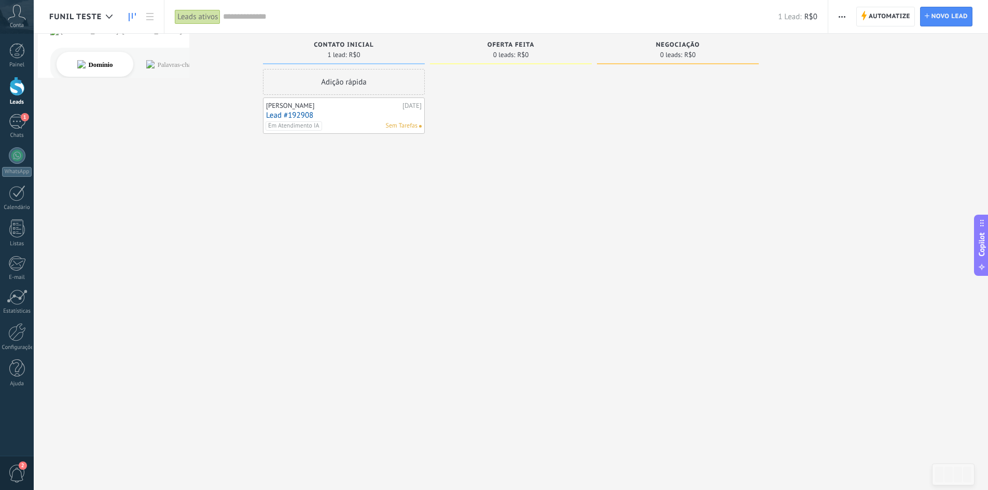
click at [302, 117] on link "Lead #192908" at bounding box center [344, 115] width 156 height 9
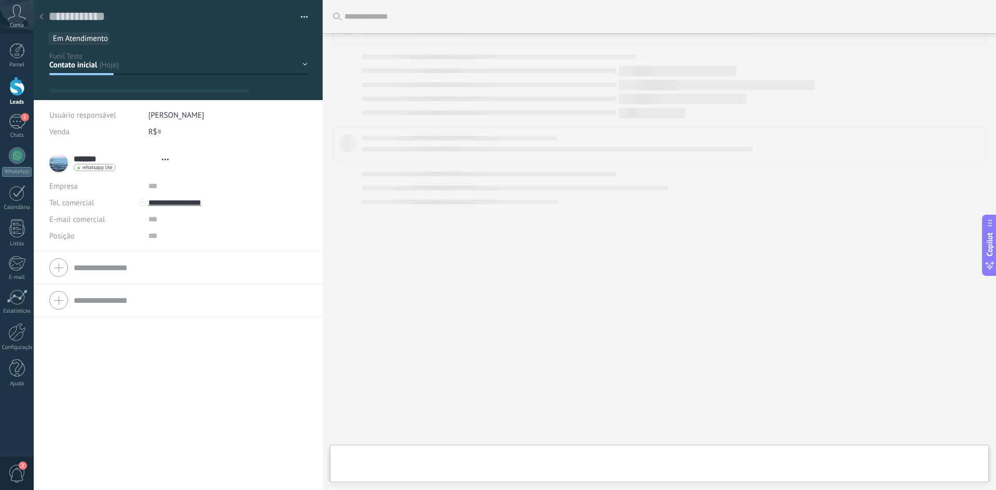
type textarea "**********"
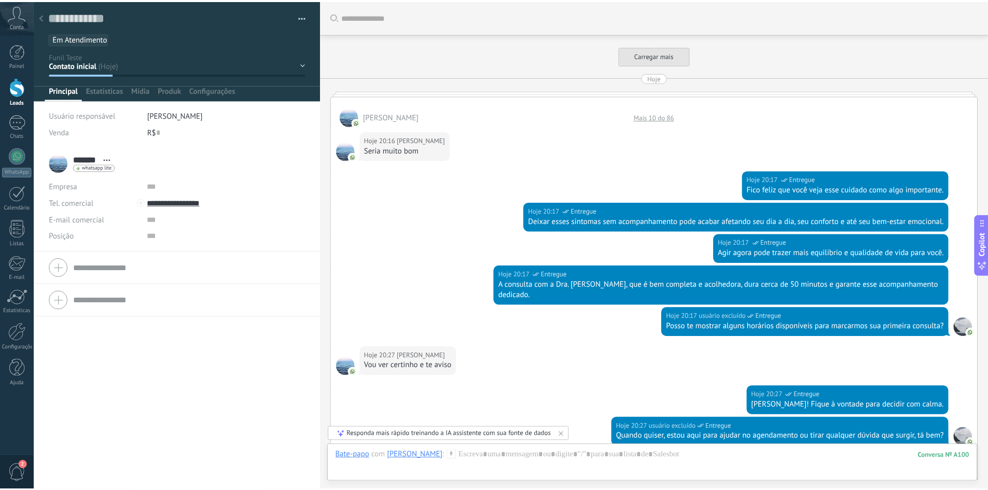
scroll to position [16, 0]
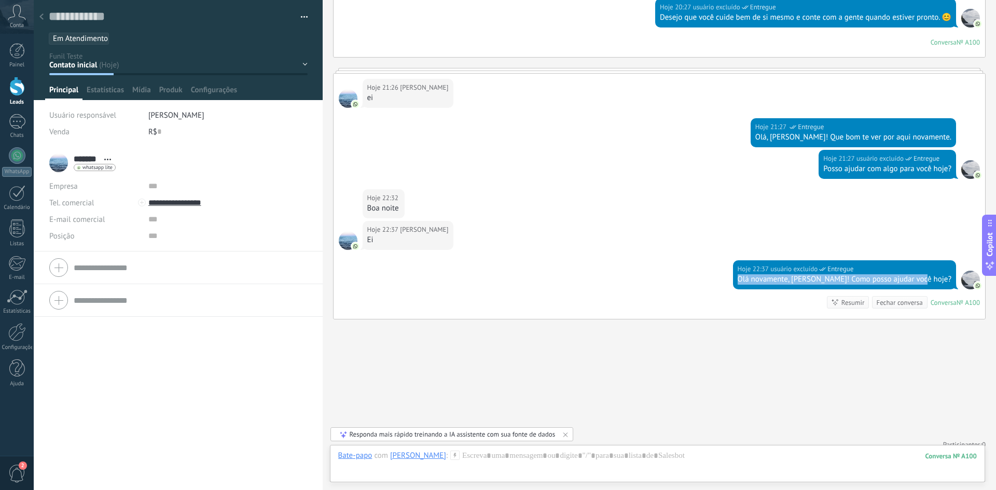
drag, startPoint x: 766, startPoint y: 268, endPoint x: 946, endPoint y: 268, distance: 180.1
click at [946, 274] on div "Olá novamente, [PERSON_NAME]! Como posso ajudar você hoje?" at bounding box center [845, 279] width 214 height 10
drag, startPoint x: 947, startPoint y: 268, endPoint x: 769, endPoint y: 270, distance: 178.5
click at [769, 274] on div "Olá novamente, [PERSON_NAME]! Como posso ajudar você hoje?" at bounding box center [845, 279] width 214 height 10
click at [768, 274] on div "Olá novamente, [PERSON_NAME]! Como posso ajudar você hoje?" at bounding box center [845, 279] width 214 height 10
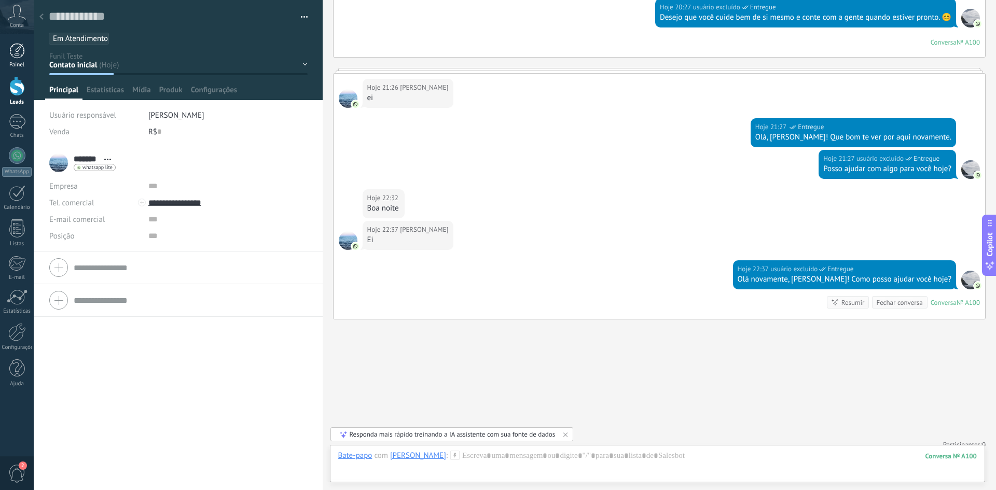
click at [23, 51] on div at bounding box center [17, 51] width 16 height 16
